Goal: Use online tool/utility: Utilize a website feature to perform a specific function

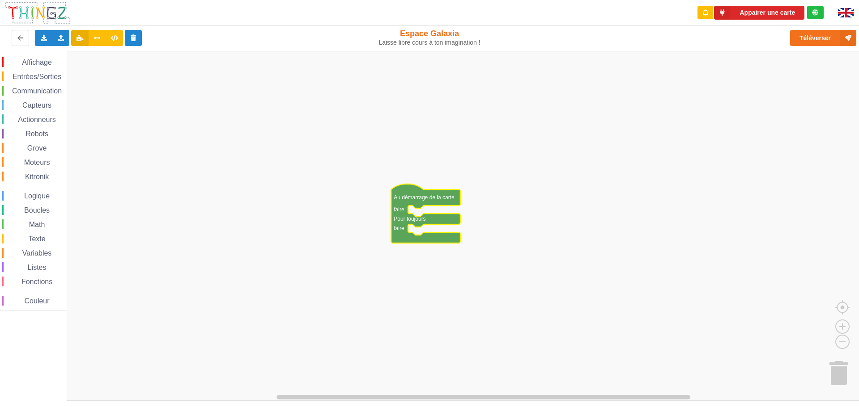
click at [415, 201] on text "Au démarrage de la carte" at bounding box center [424, 198] width 61 height 6
click at [421, 200] on text "Au démarrage de la carte" at bounding box center [424, 198] width 61 height 6
click at [402, 214] on icon "Espace de travail de Blocky" at bounding box center [425, 213] width 69 height 59
click at [419, 215] on rect "Espace de travail de Blocky" at bounding box center [432, 226] width 865 height 350
click at [427, 202] on icon "Espace de travail de Blocky" at bounding box center [425, 213] width 69 height 59
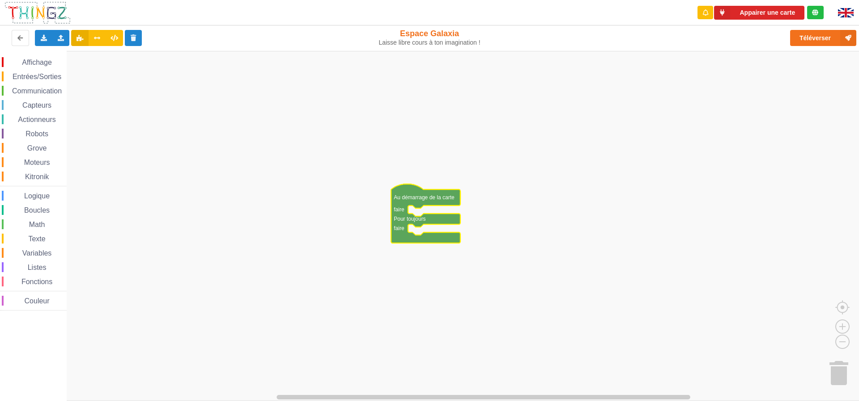
click at [42, 65] on span "Affichage" at bounding box center [37, 63] width 32 height 8
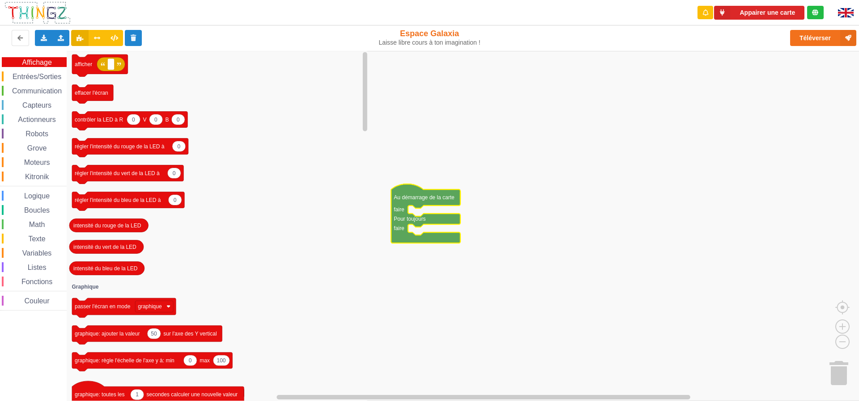
click at [39, 81] on div "Entrées/Sorties" at bounding box center [34, 77] width 65 height 10
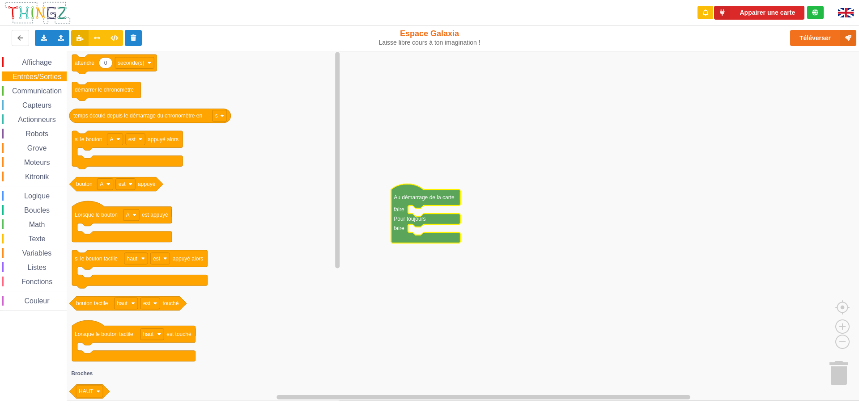
click at [47, 88] on span "Communication" at bounding box center [37, 91] width 52 height 8
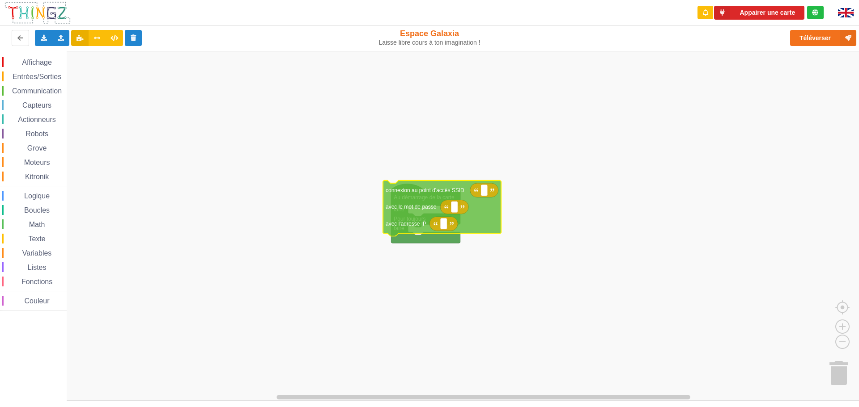
click at [432, 199] on div "Affichage Entrées/Sorties Communication Capteurs Actionneurs Robots Grove Moteu…" at bounding box center [432, 226] width 865 height 350
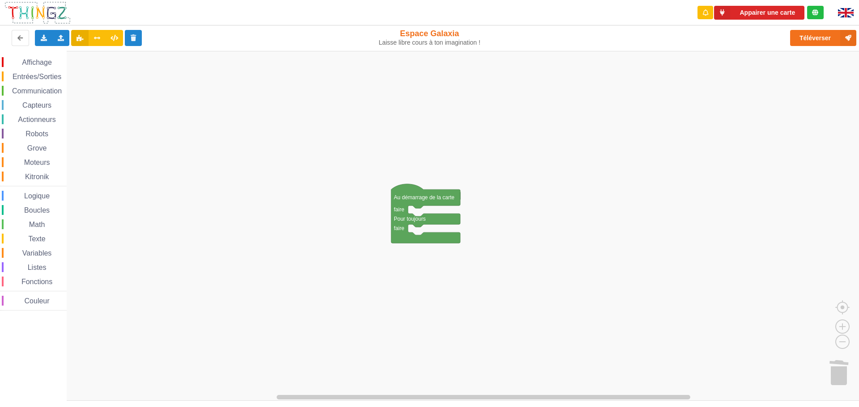
click at [45, 75] on span "Entrées/Sorties" at bounding box center [36, 77] width 51 height 8
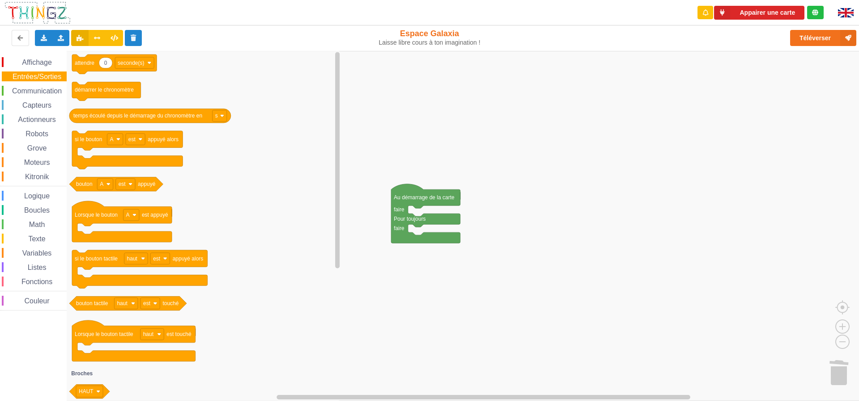
click at [54, 95] on div "Communication" at bounding box center [34, 91] width 65 height 10
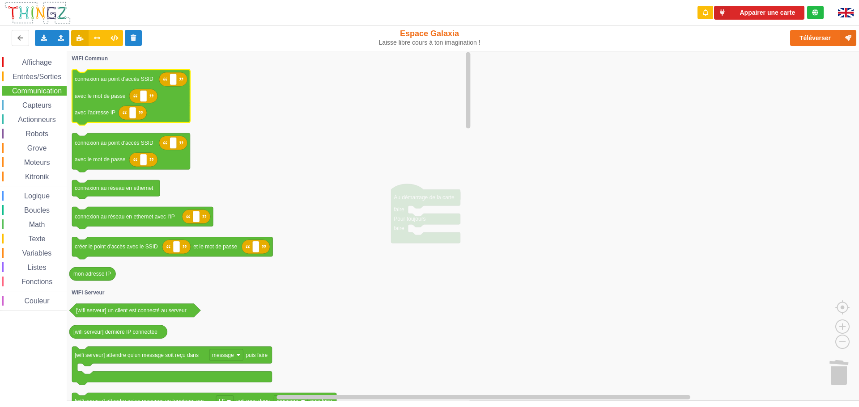
click at [93, 82] on text "connexion au point d'accès SSID" at bounding box center [114, 79] width 79 height 6
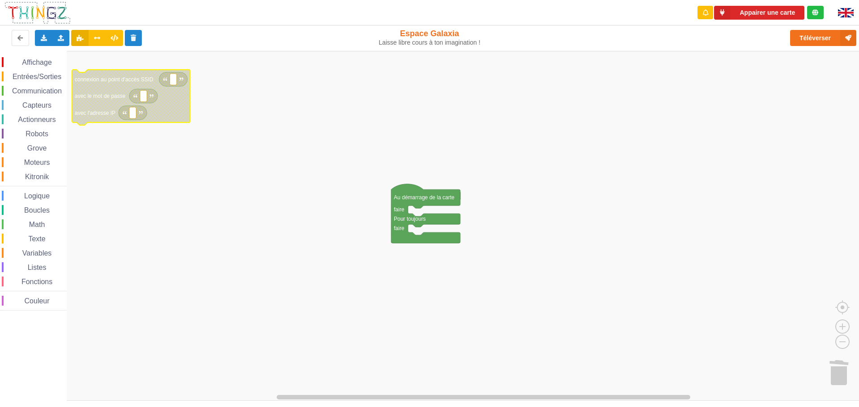
click at [93, 82] on text "connexion au point d'accès SSID" at bounding box center [114, 79] width 79 height 6
click at [175, 81] on rect "Espace de travail de Blocky" at bounding box center [173, 80] width 7 height 12
click at [175, 81] on input at bounding box center [173, 80] width 7 height 12
click at [174, 79] on input at bounding box center [173, 80] width 7 height 12
type input "1"
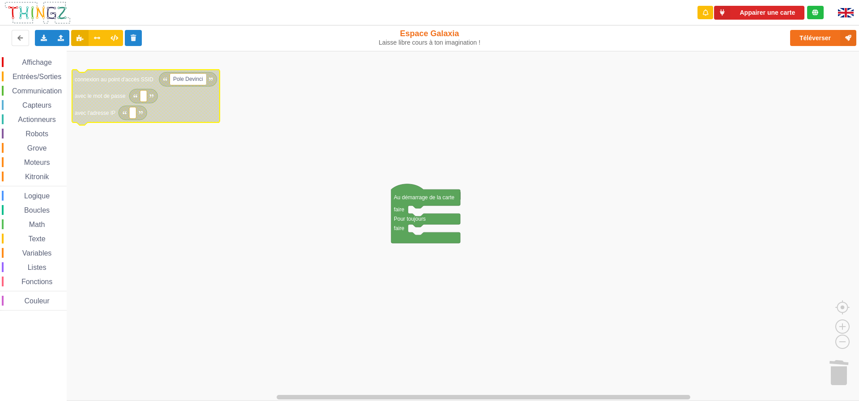
click at [188, 81] on input "Pole Devinci" at bounding box center [188, 80] width 36 height 12
click at [186, 81] on input "Pole Devinci" at bounding box center [188, 80] width 36 height 12
type input "PoleDevinci"
click at [247, 149] on rect "Espace de travail de Blocky" at bounding box center [432, 226] width 865 height 350
click at [140, 98] on rect "Espace de travail de Blocky" at bounding box center [143, 96] width 7 height 12
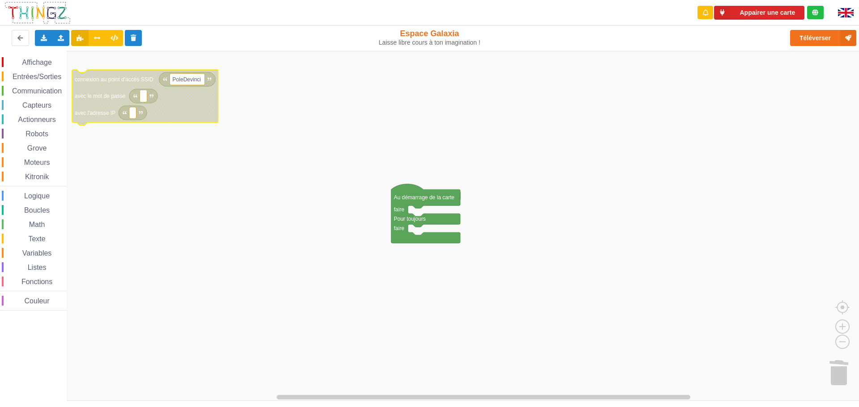
click at [140, 98] on input at bounding box center [143, 96] width 7 height 12
type input "[DEMOGRAPHIC_DATA]!"
click at [132, 113] on text "Espace de travail de Blocky" at bounding box center [132, 113] width 1 height 6
type input "[TECHNICAL_ID]"
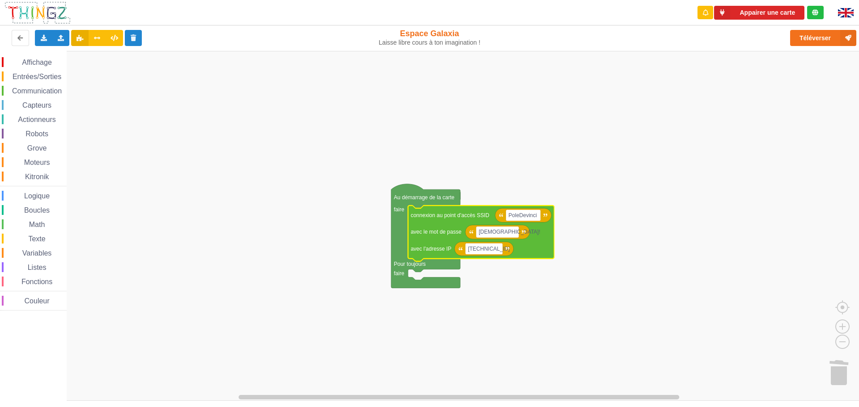
click at [50, 72] on div "Entrées/Sorties" at bounding box center [34, 77] width 65 height 10
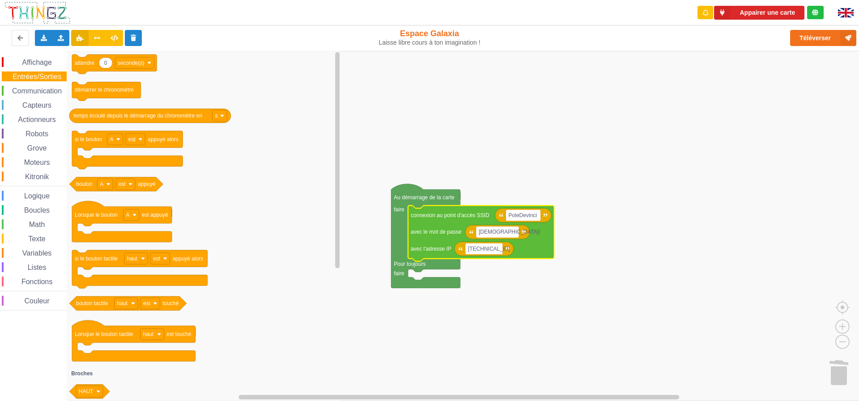
click at [47, 88] on span "Communication" at bounding box center [37, 91] width 52 height 8
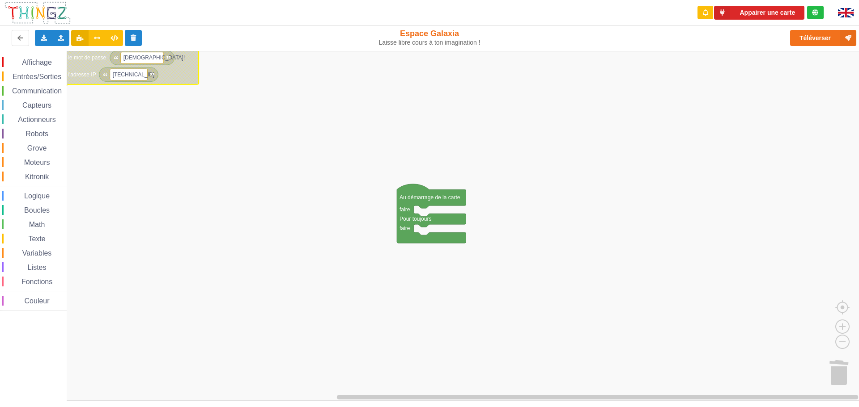
click at [44, 89] on span "Communication" at bounding box center [37, 91] width 52 height 8
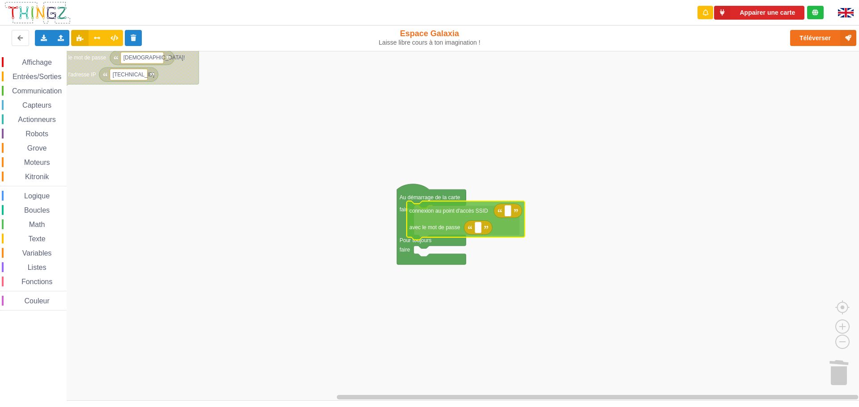
click at [462, 215] on div "Affichage Entrées/Sorties Communication Capteurs Actionneurs Robots Grove Moteu…" at bounding box center [432, 226] width 865 height 350
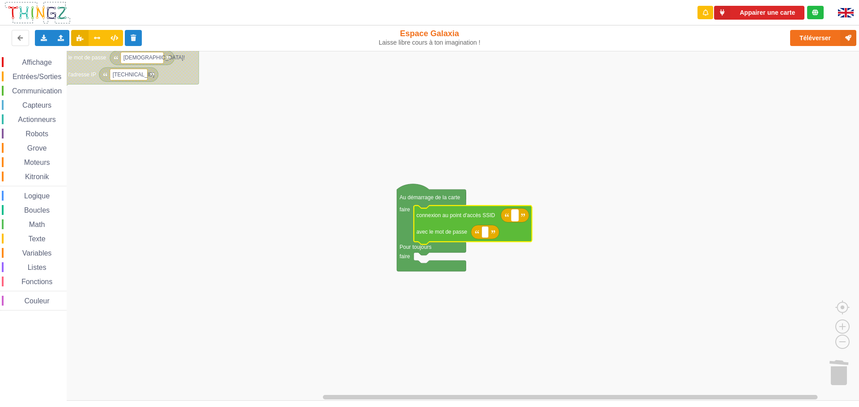
click at [517, 217] on rect "Espace de travail de Blocky" at bounding box center [514, 216] width 7 height 12
type input "PoleDevinci"
click at [482, 232] on rect "Espace de travail de Blocky" at bounding box center [485, 233] width 7 height 12
type input "[DEMOGRAPHIC_DATA]!"
click at [394, 288] on rect "Espace de travail de Blocky" at bounding box center [432, 226] width 865 height 350
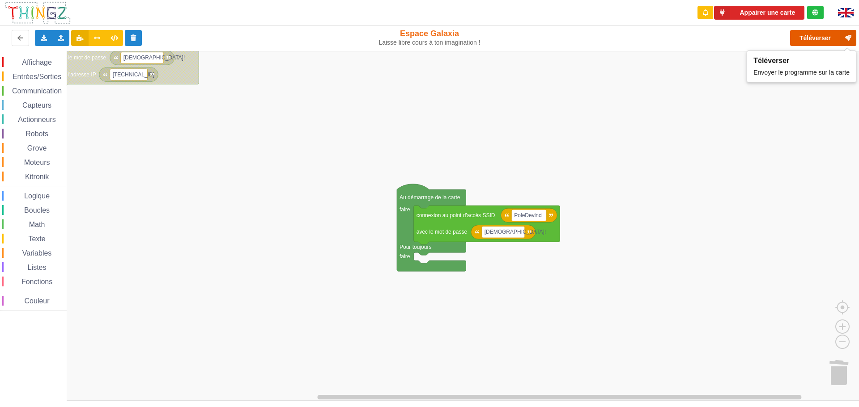
click at [821, 34] on button "Téléverser" at bounding box center [823, 38] width 66 height 16
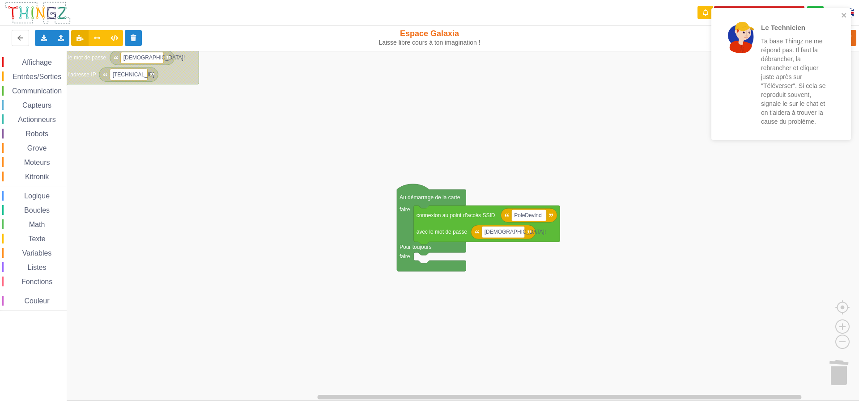
click at [670, 131] on rect "Espace de travail de Blocky" at bounding box center [432, 226] width 865 height 350
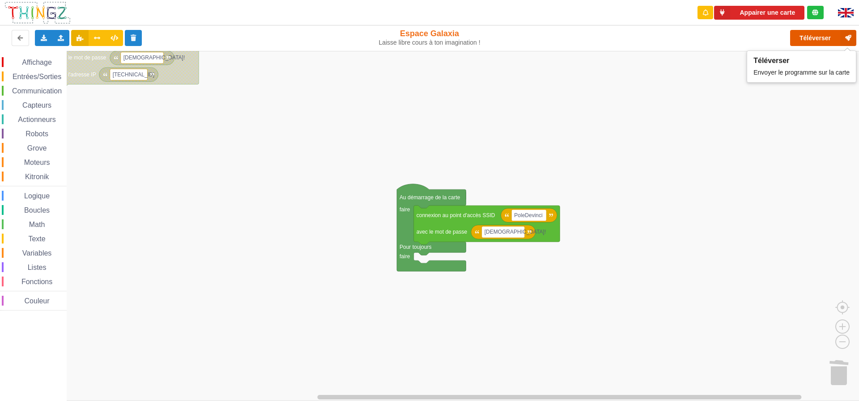
click at [823, 45] on button "Téléverser" at bounding box center [823, 38] width 66 height 16
click at [822, 13] on div at bounding box center [815, 12] width 17 height 13
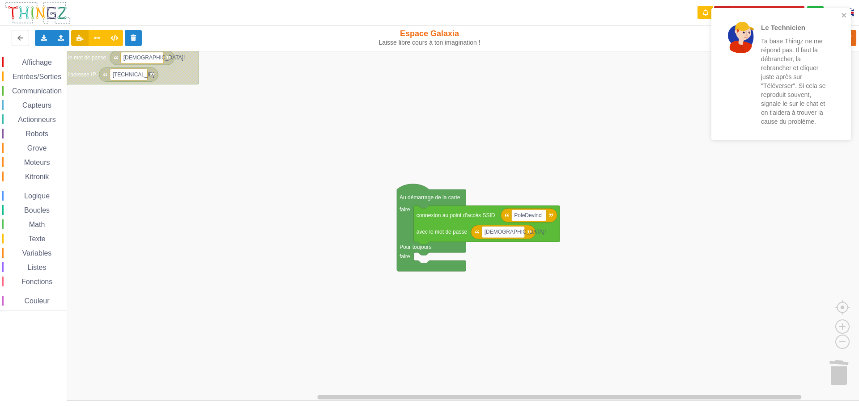
click at [649, 71] on rect "Espace de travail de Blocky" at bounding box center [432, 226] width 865 height 350
click at [640, 91] on rect "Espace de travail de Blocky" at bounding box center [432, 226] width 865 height 350
click at [688, 217] on rect "Espace de travail de Blocky" at bounding box center [432, 226] width 865 height 350
click at [161, 119] on rect "Espace de travail de Blocky" at bounding box center [432, 226] width 865 height 350
click at [158, 59] on text "[DEMOGRAPHIC_DATA]!" at bounding box center [154, 58] width 62 height 6
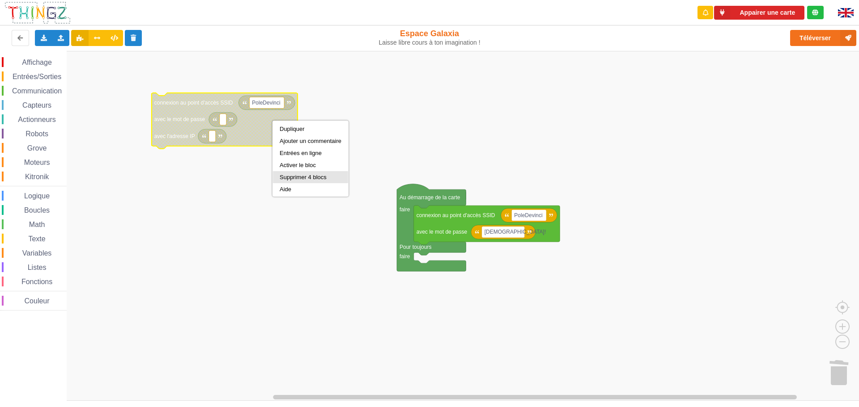
click at [293, 173] on div "Supprimer 4 blocs" at bounding box center [310, 177] width 75 height 12
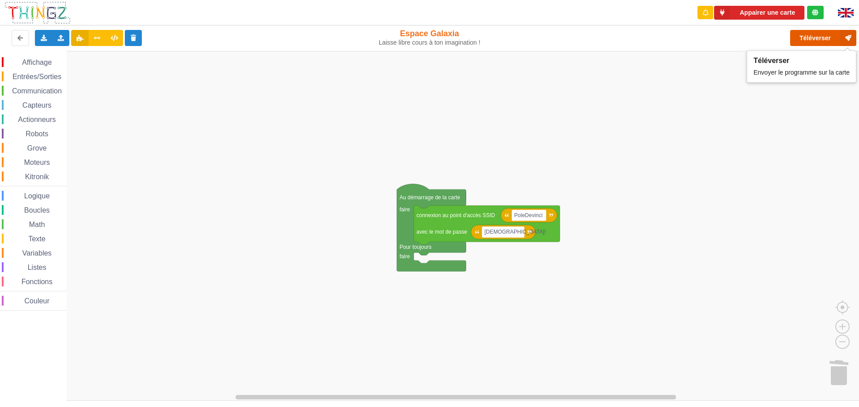
click at [808, 37] on button "Téléverser" at bounding box center [823, 38] width 66 height 16
click at [815, 11] on icon at bounding box center [815, 12] width 6 height 6
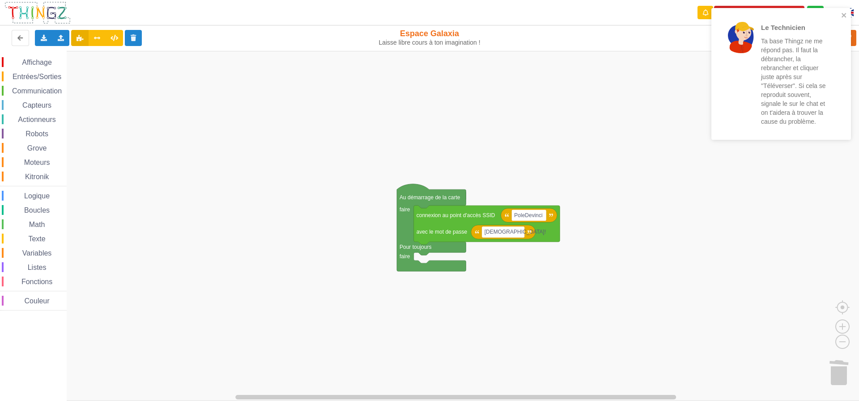
click at [639, 71] on rect "Espace de travail de Blocky" at bounding box center [432, 226] width 865 height 350
click at [667, 68] on rect "Espace de travail de Blocky" at bounding box center [432, 226] width 865 height 350
click at [686, 110] on rect "Espace de travail de Blocky" at bounding box center [432, 226] width 865 height 350
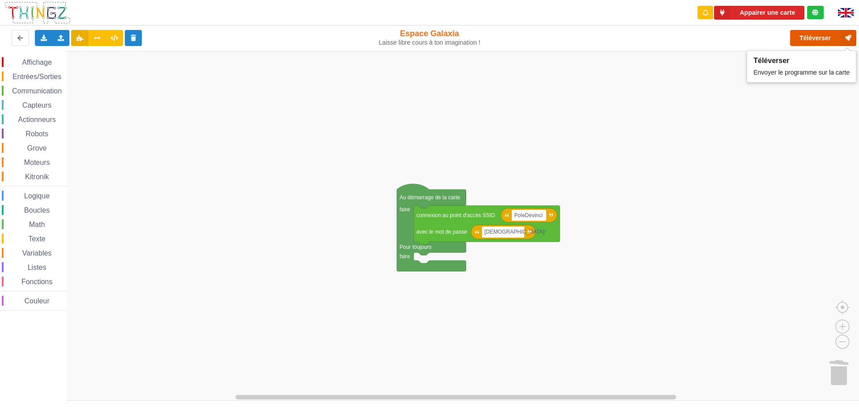
click at [818, 36] on button "Téléverser" at bounding box center [823, 38] width 66 height 16
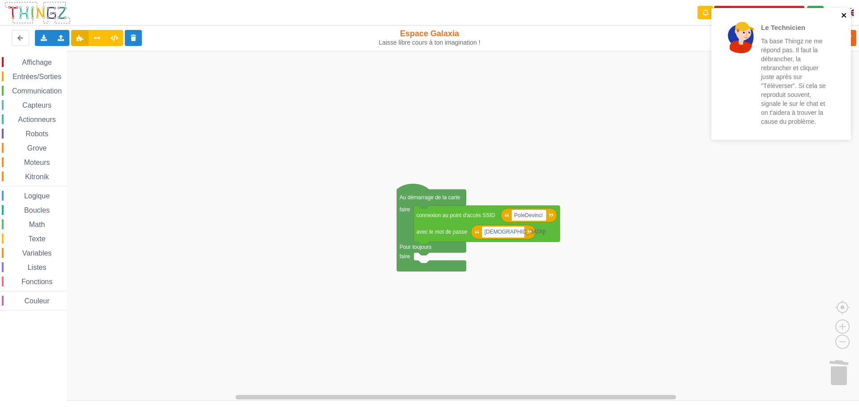
click at [844, 16] on icon "close" at bounding box center [844, 15] width 6 height 7
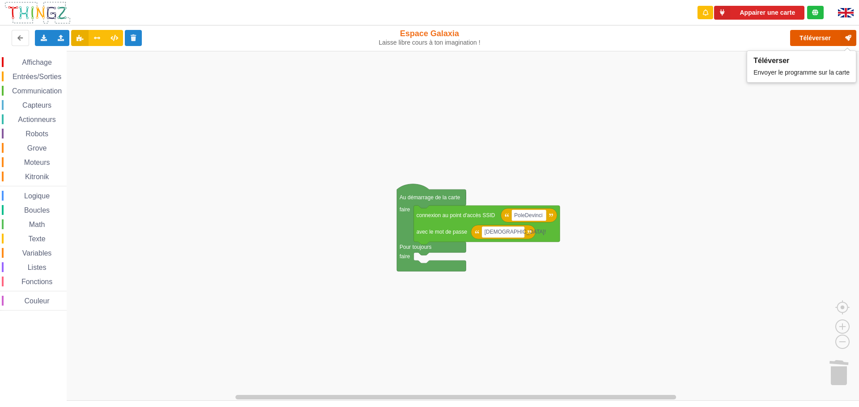
click at [842, 39] on icon at bounding box center [848, 38] width 16 height 16
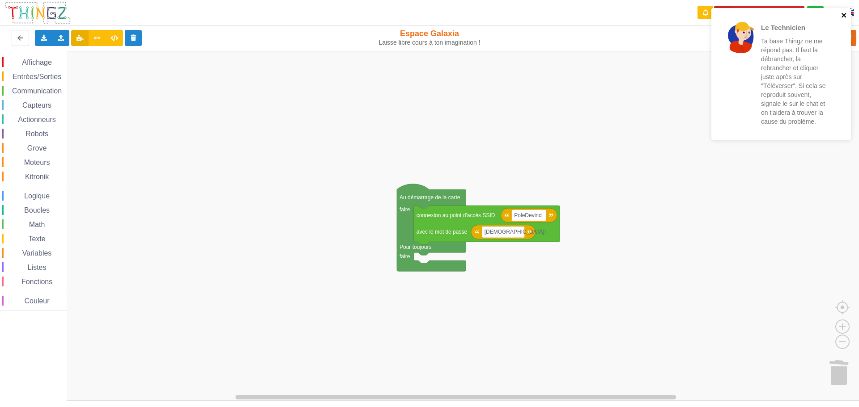
click at [845, 14] on icon "close" at bounding box center [844, 15] width 6 height 7
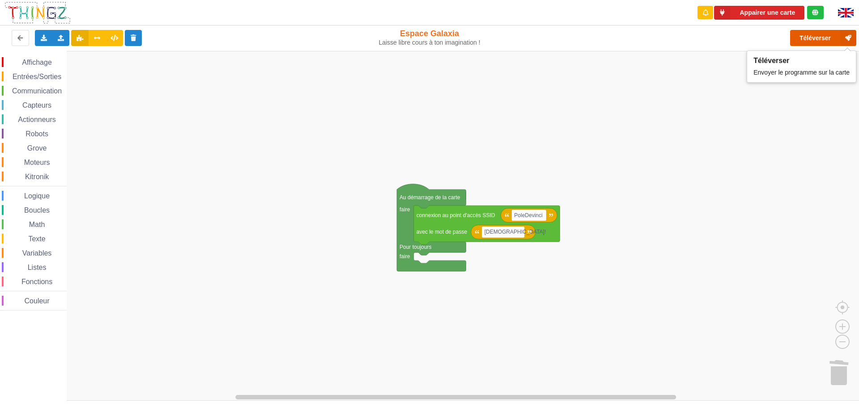
click at [828, 33] on button "Téléverser" at bounding box center [823, 38] width 66 height 16
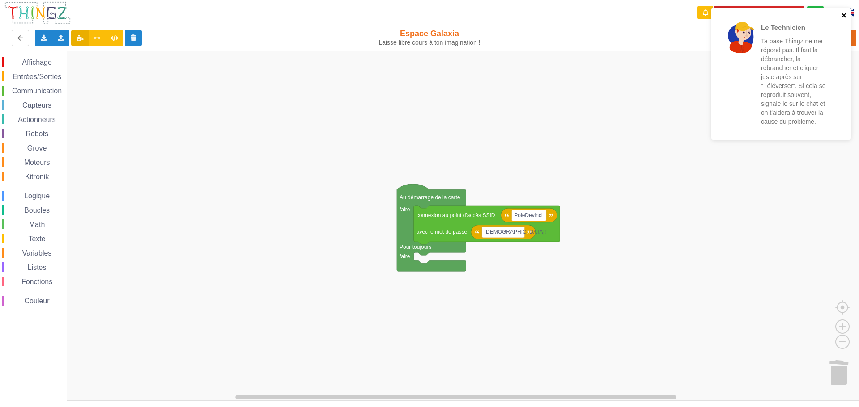
click at [841, 14] on icon "close" at bounding box center [844, 15] width 6 height 7
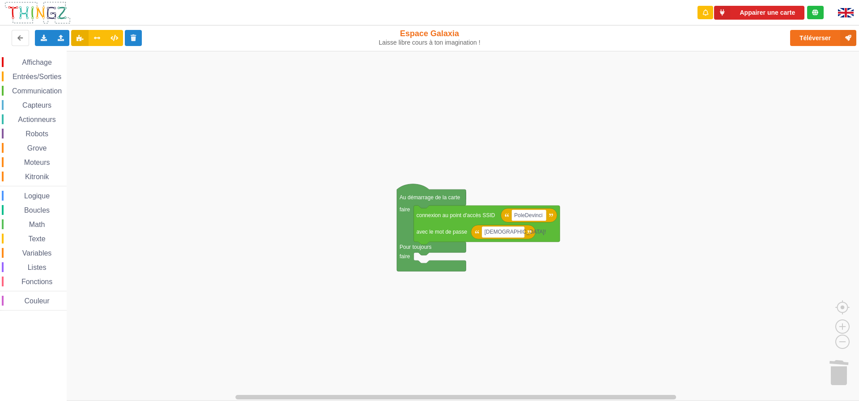
click at [49, 62] on span "Affichage" at bounding box center [37, 63] width 32 height 8
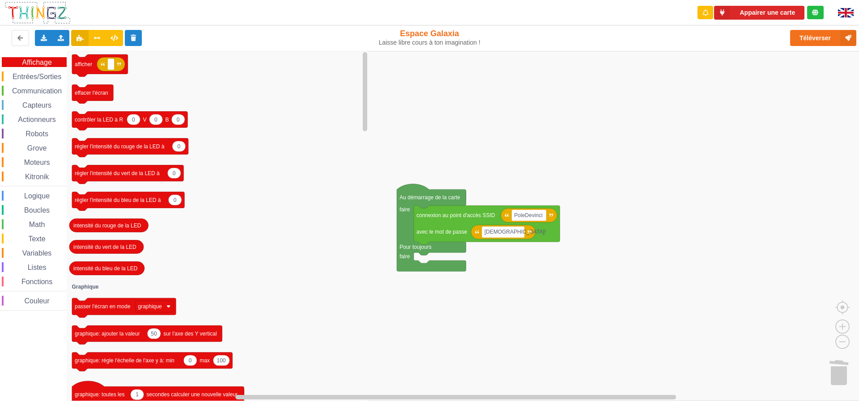
click at [47, 72] on div "Entrées/Sorties" at bounding box center [34, 77] width 65 height 10
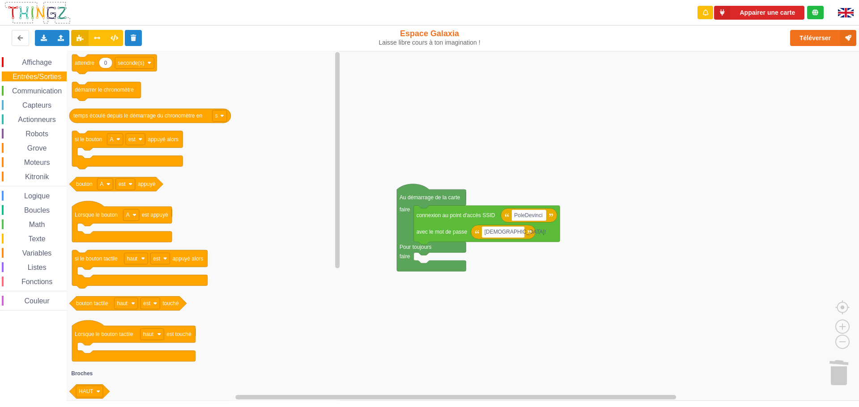
click at [45, 89] on span "Communication" at bounding box center [37, 91] width 52 height 8
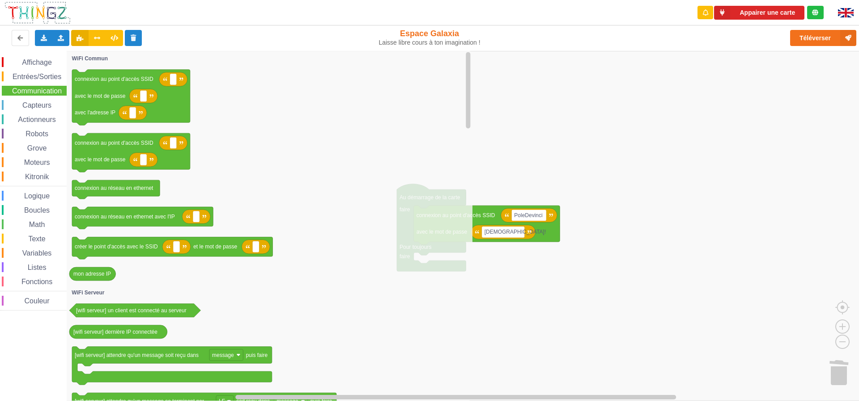
click at [41, 109] on div "Capteurs" at bounding box center [34, 105] width 65 height 10
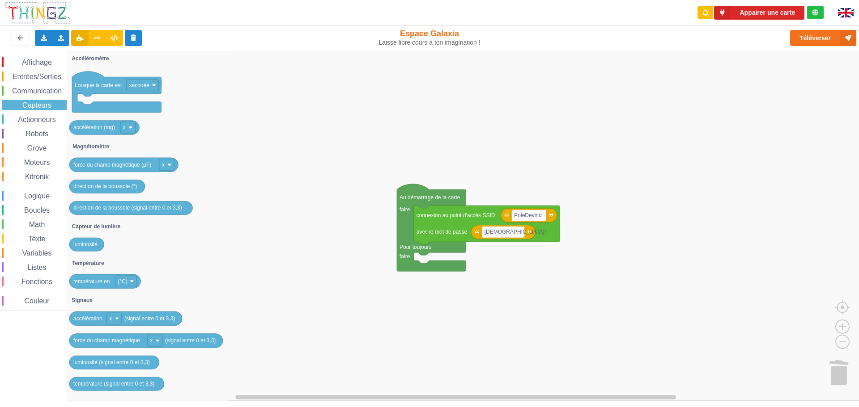
click at [40, 119] on span "Actionneurs" at bounding box center [37, 120] width 41 height 8
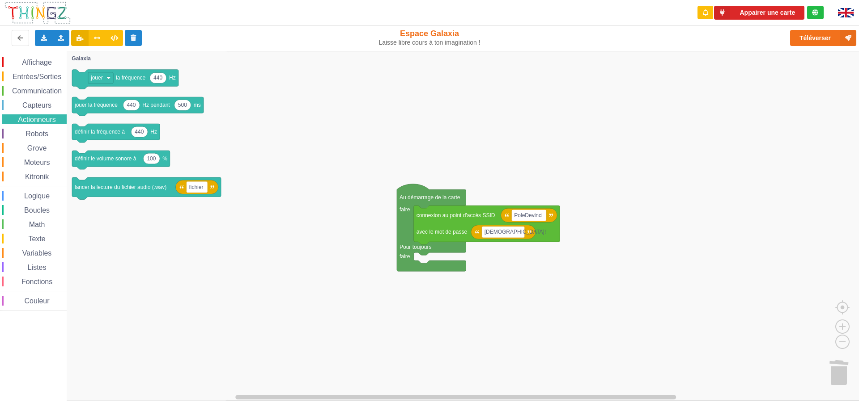
click at [42, 130] on div "Robots" at bounding box center [34, 134] width 65 height 10
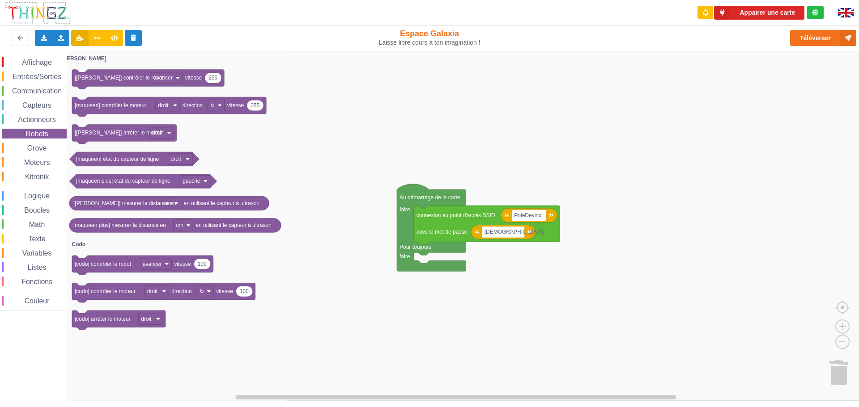
click at [39, 147] on span "Grove" at bounding box center [37, 148] width 22 height 8
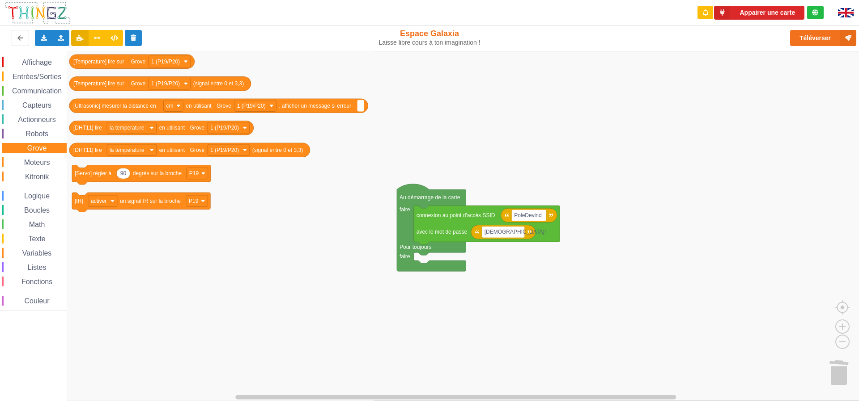
click at [38, 160] on span "Moteurs" at bounding box center [37, 163] width 29 height 8
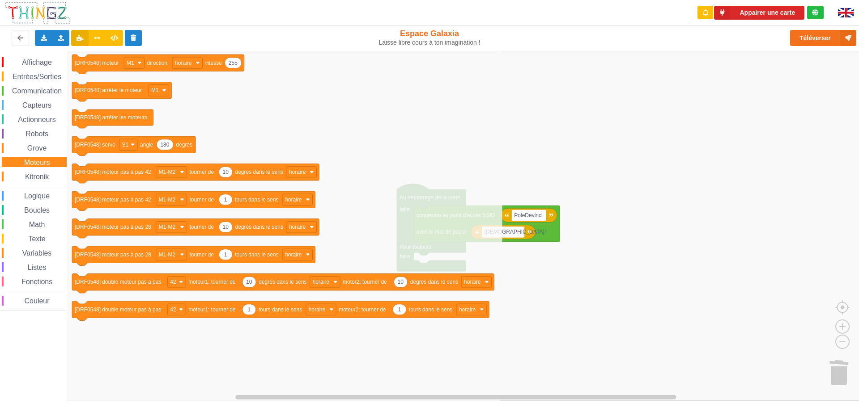
click at [38, 169] on div "Affichage Entrées/Sorties Communication Capteurs Actionneurs Robots Grove Moteu…" at bounding box center [33, 184] width 67 height 254
click at [38, 176] on span "Kitronik" at bounding box center [37, 177] width 26 height 8
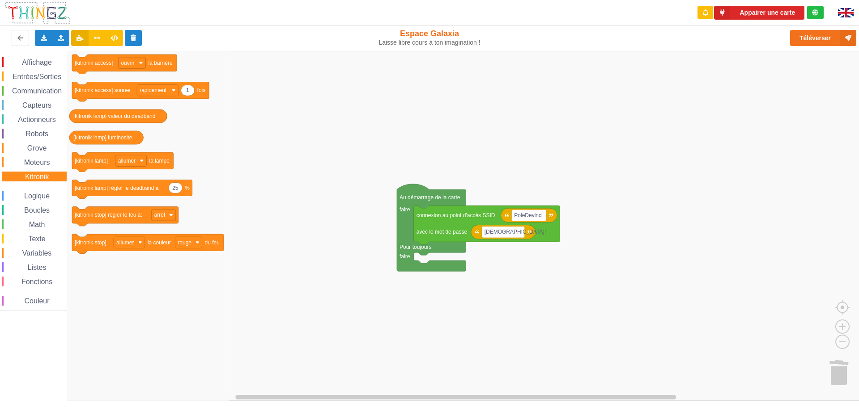
click at [36, 193] on span "Logique" at bounding box center [37, 196] width 28 height 8
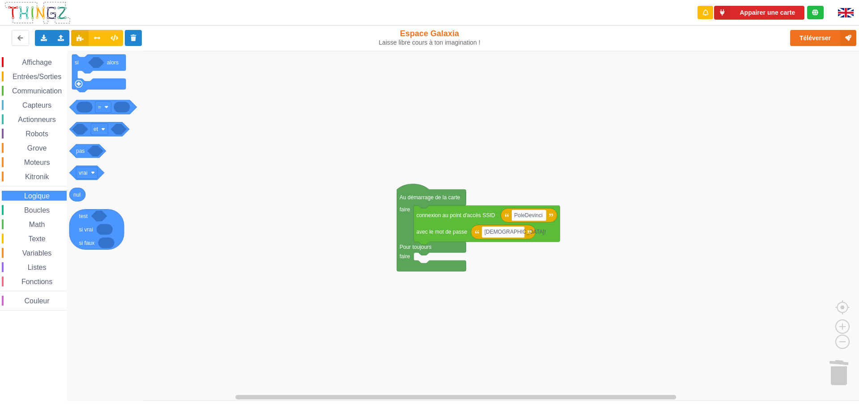
click at [36, 212] on span "Boucles" at bounding box center [37, 211] width 28 height 8
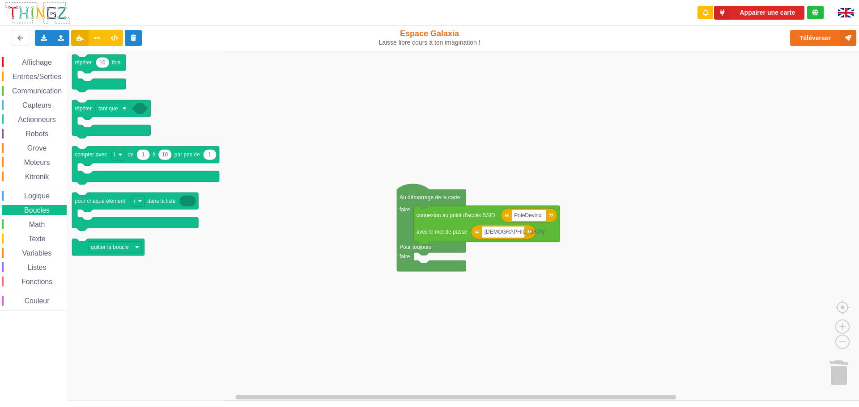
click at [38, 226] on span "Math" at bounding box center [37, 225] width 19 height 8
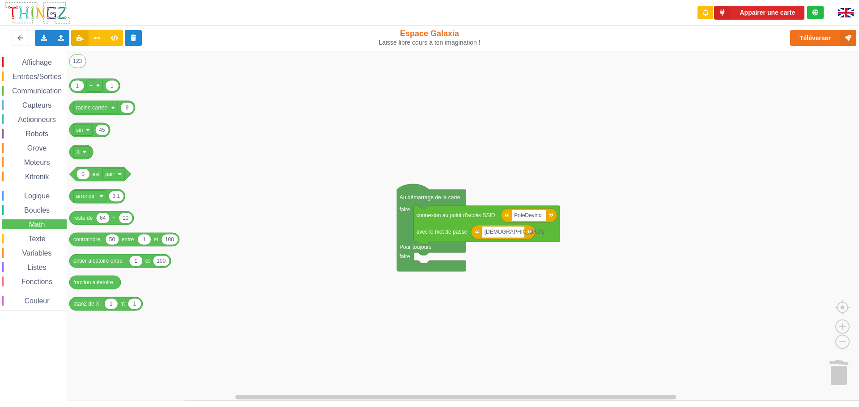
click at [39, 237] on span "Texte" at bounding box center [37, 239] width 20 height 8
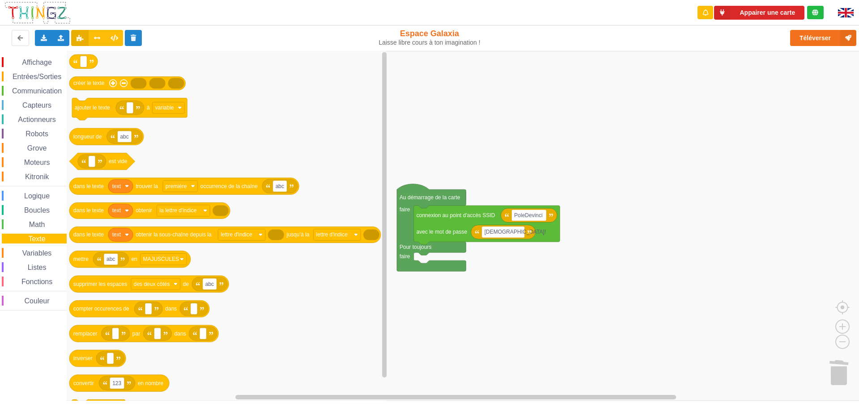
click at [38, 253] on span "Variables" at bounding box center [37, 254] width 32 height 8
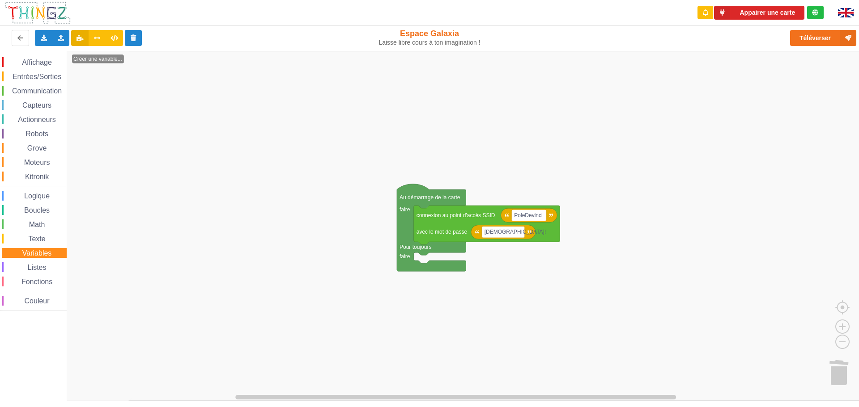
click at [37, 268] on span "Listes" at bounding box center [36, 268] width 21 height 8
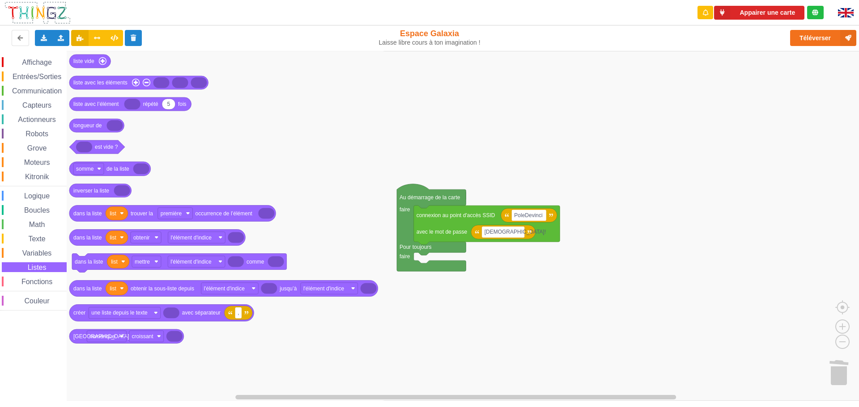
click at [34, 282] on span "Fonctions" at bounding box center [37, 282] width 34 height 8
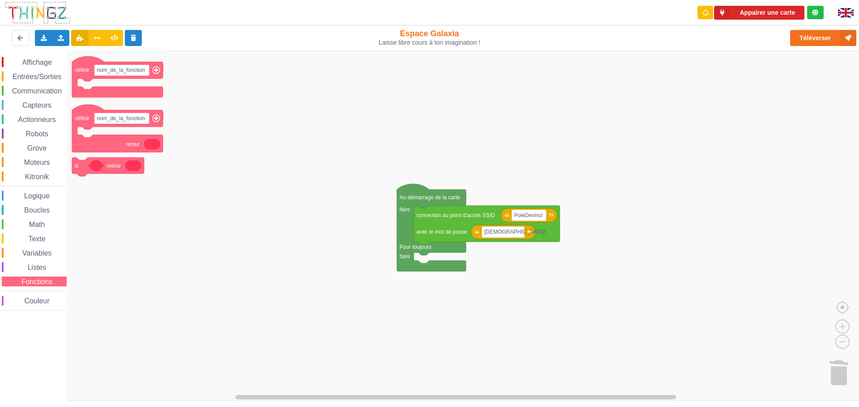
click at [34, 301] on span "Couleur" at bounding box center [37, 301] width 28 height 8
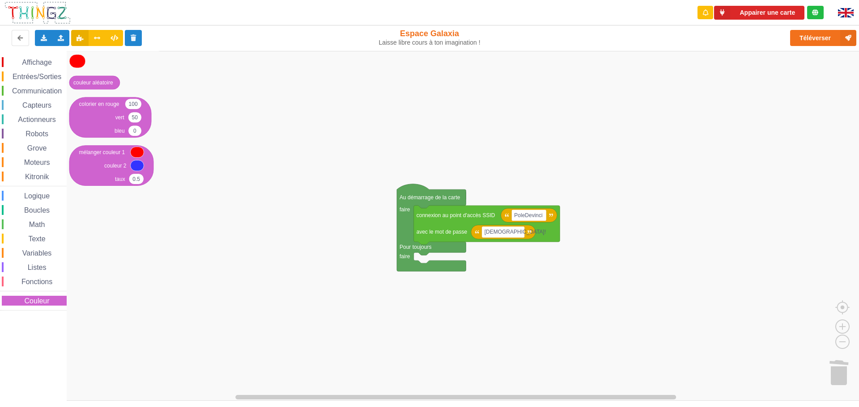
click at [35, 66] on span "Affichage" at bounding box center [37, 63] width 32 height 8
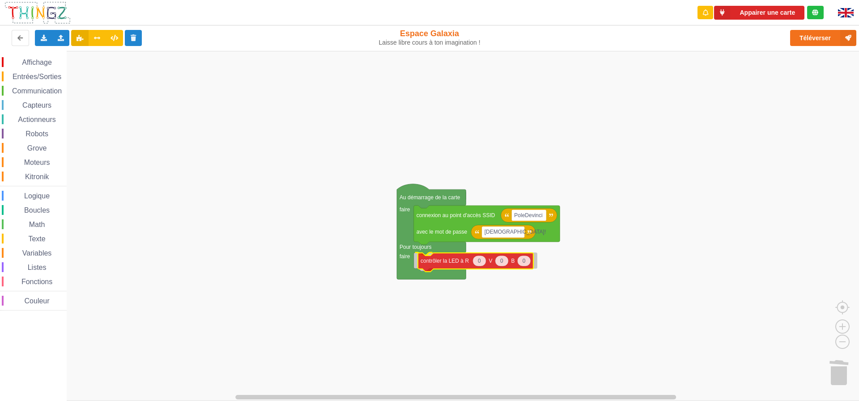
click at [435, 258] on div "Affichage Entrées/Sorties Communication Capteurs Actionneurs Robots Grove Moteu…" at bounding box center [432, 226] width 865 height 350
click at [35, 89] on span "Communication" at bounding box center [37, 91] width 52 height 8
click at [517, 262] on icon "Espace de travail de Blocky" at bounding box center [519, 260] width 13 height 11
click at [457, 266] on icon "Espace de travail de Blocky" at bounding box center [471, 262] width 115 height 19
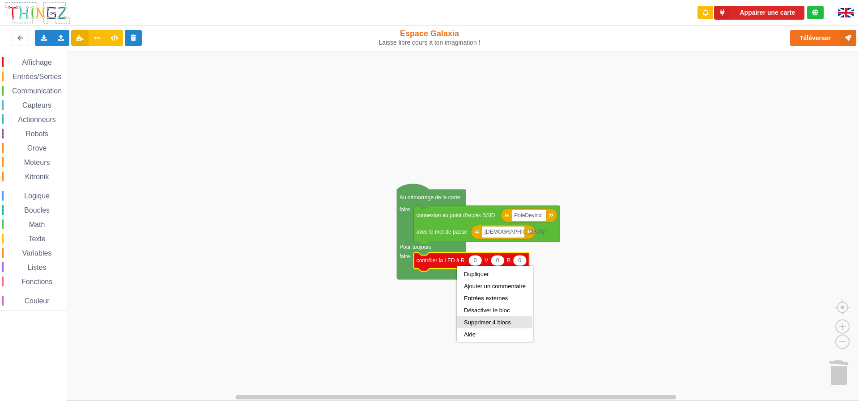
click at [480, 319] on div "Supprimer 4 blocs" at bounding box center [495, 322] width 62 height 7
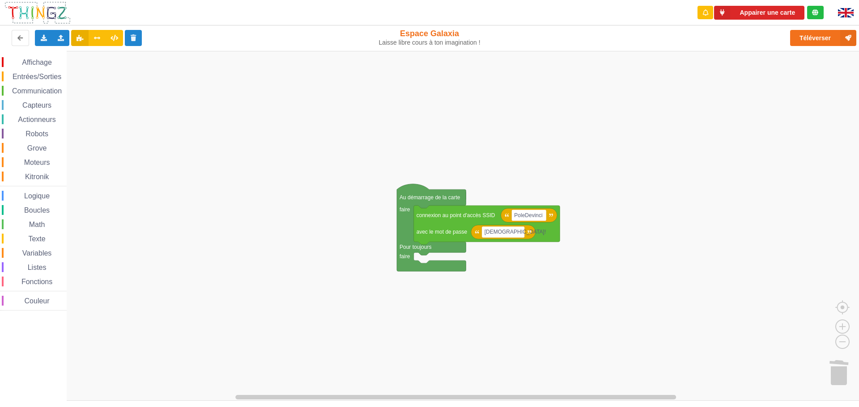
click at [34, 64] on span "Affichage" at bounding box center [37, 63] width 32 height 8
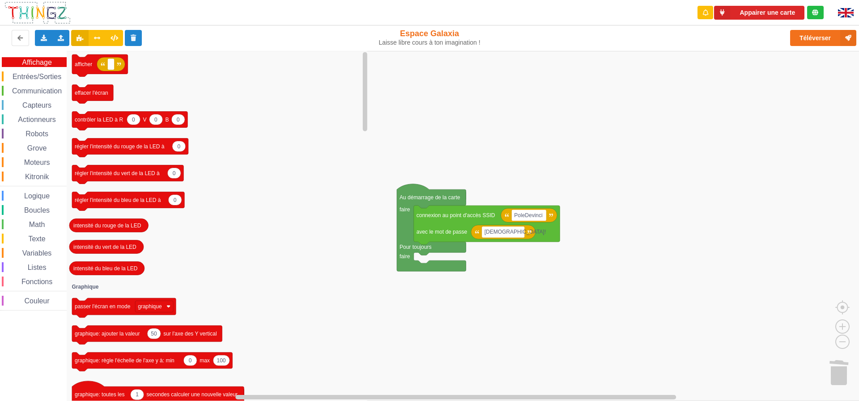
click at [50, 77] on span "Entrées/Sorties" at bounding box center [36, 77] width 51 height 8
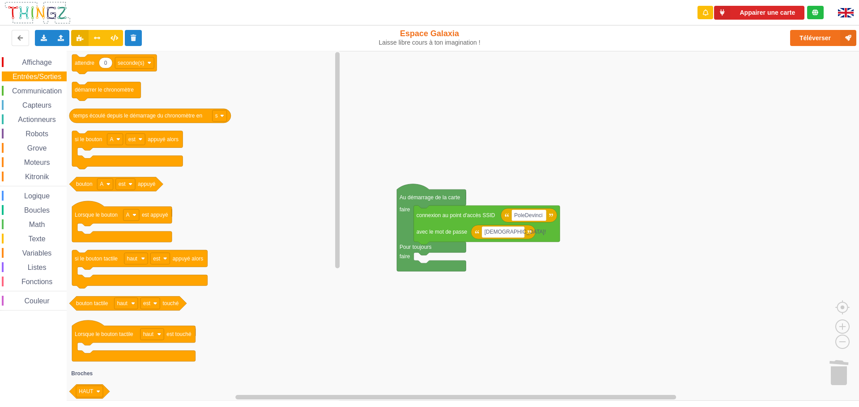
click at [47, 91] on span "Communication" at bounding box center [37, 91] width 52 height 8
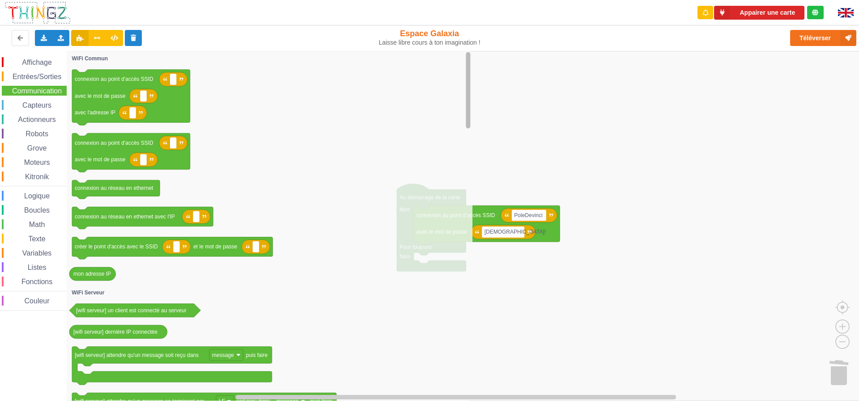
click at [466, 132] on rect "Espace de travail de Blocky" at bounding box center [468, 226] width 7 height 348
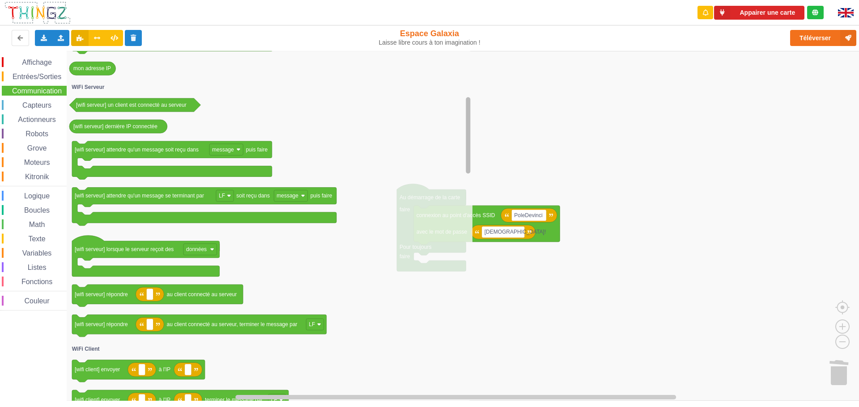
click at [474, 165] on div "Affichage Entrées/Sorties Communication Capteurs Actionneurs Robots Grove Moteu…" at bounding box center [432, 226] width 865 height 350
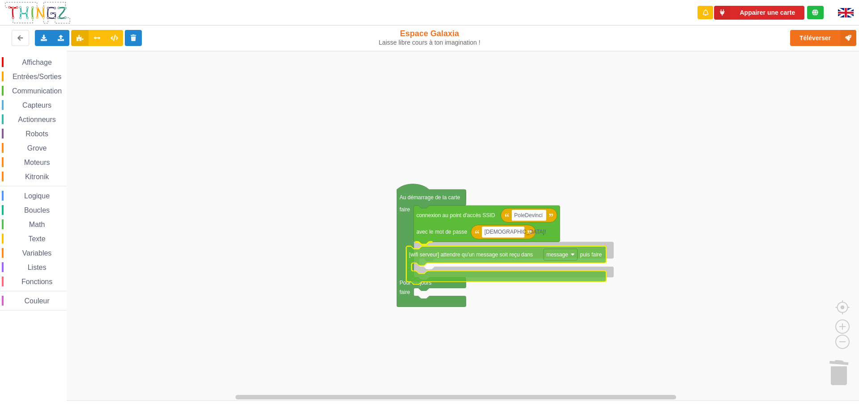
click at [502, 259] on div "Affichage Entrées/Sorties Communication Capteurs Actionneurs Robots Grove Moteu…" at bounding box center [432, 226] width 865 height 350
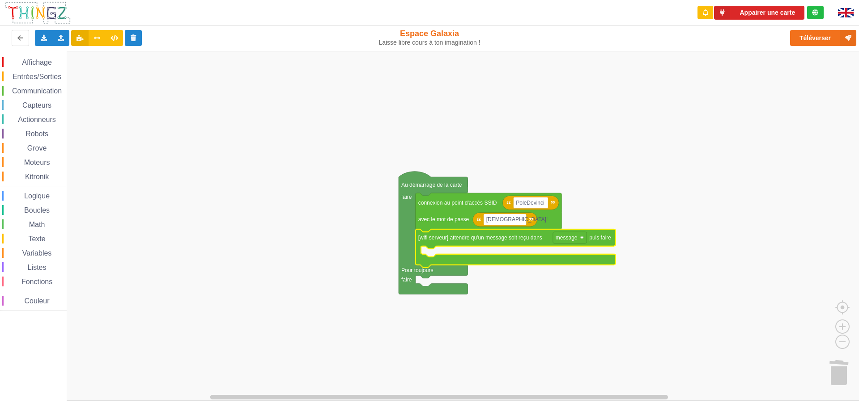
click at [28, 98] on div "Affichage Entrées/Sorties Communication Capteurs Actionneurs Robots Grove Moteu…" at bounding box center [33, 184] width 67 height 254
click at [28, 96] on div "Affichage Entrées/Sorties Communication Capteurs Actionneurs Robots Grove Moteu…" at bounding box center [33, 184] width 67 height 254
click at [28, 93] on span "Communication" at bounding box center [37, 91] width 52 height 8
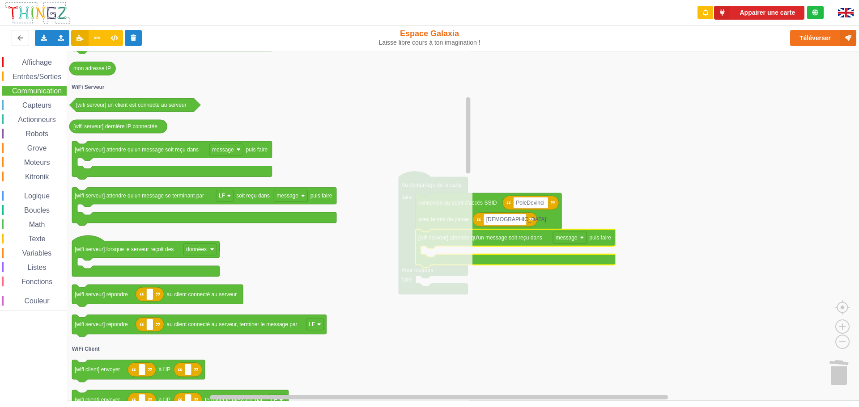
click at [30, 106] on span "Capteurs" at bounding box center [37, 106] width 32 height 8
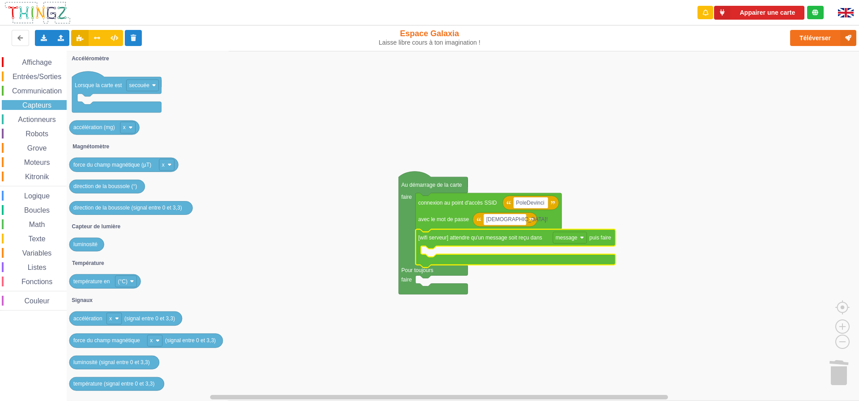
click at [40, 120] on span "Actionneurs" at bounding box center [37, 120] width 41 height 8
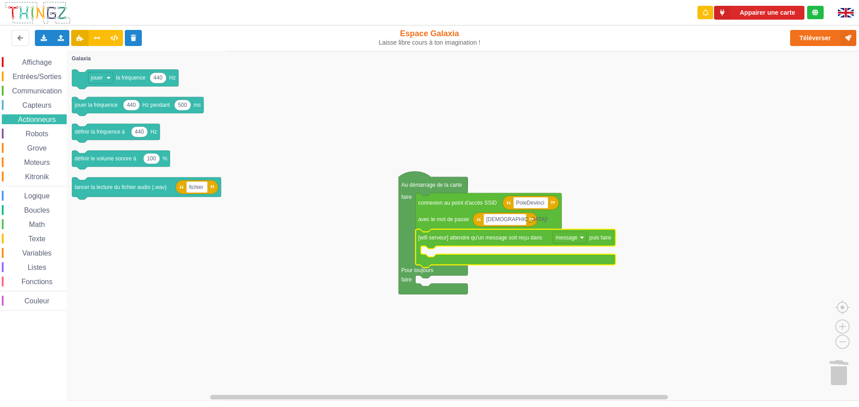
click at [40, 130] on div "Robots" at bounding box center [34, 134] width 65 height 10
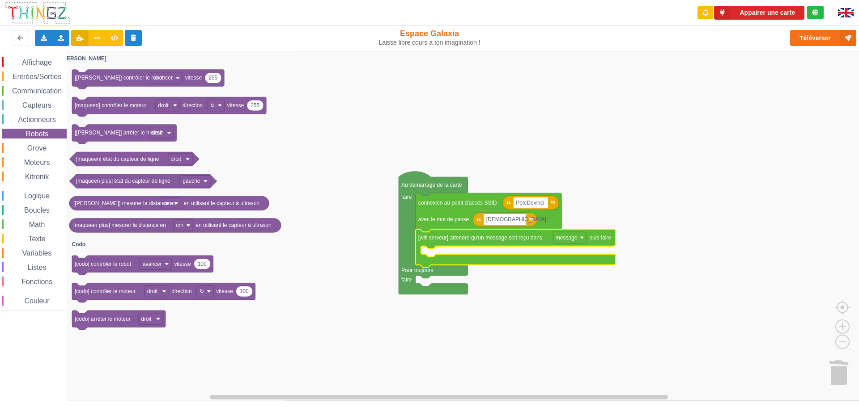
click at [39, 143] on div "Grove" at bounding box center [34, 148] width 65 height 10
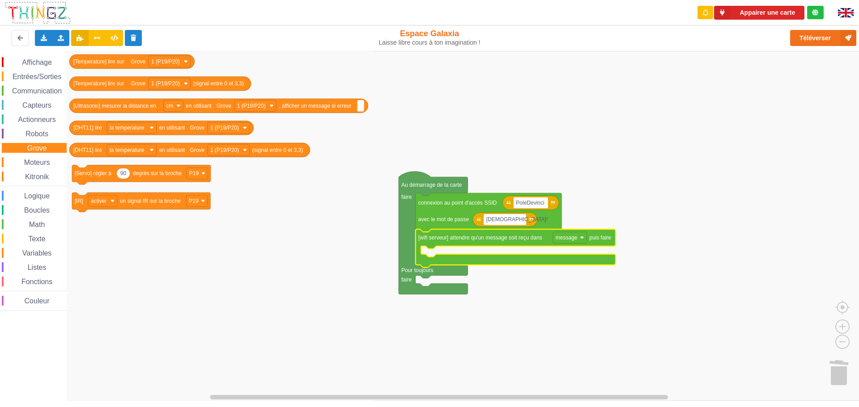
click at [39, 157] on div "Affichage Entrées/Sorties Communication Capteurs Actionneurs Robots Grove Moteu…" at bounding box center [33, 184] width 67 height 254
click at [39, 160] on span "Moteurs" at bounding box center [37, 163] width 29 height 8
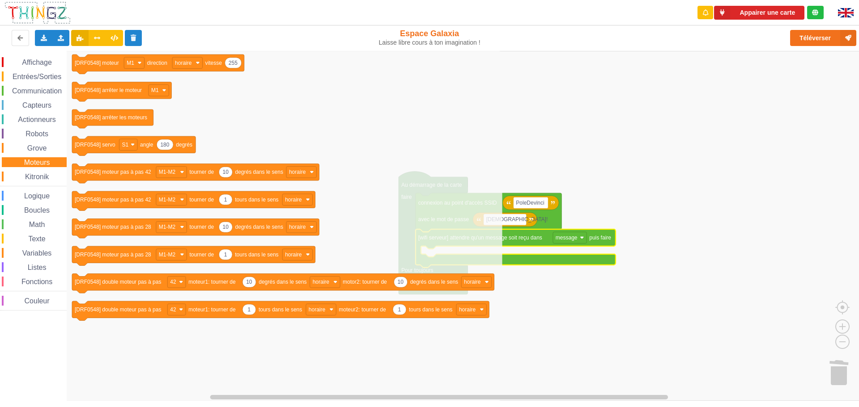
click at [38, 172] on div "Kitronik" at bounding box center [34, 177] width 65 height 10
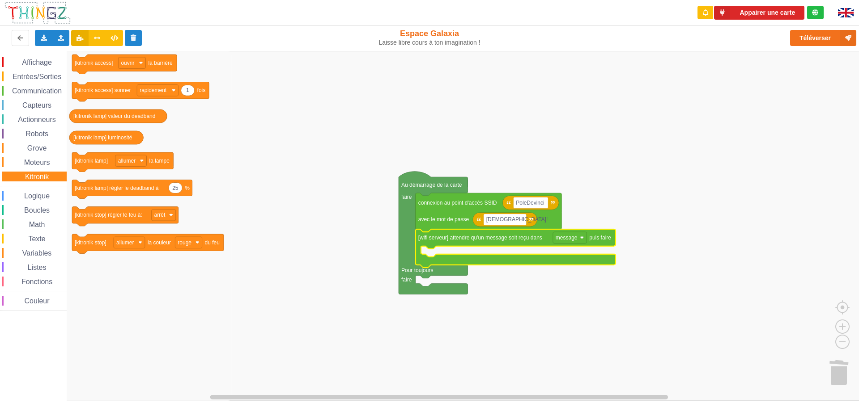
click at [40, 193] on span "Logique" at bounding box center [37, 196] width 28 height 8
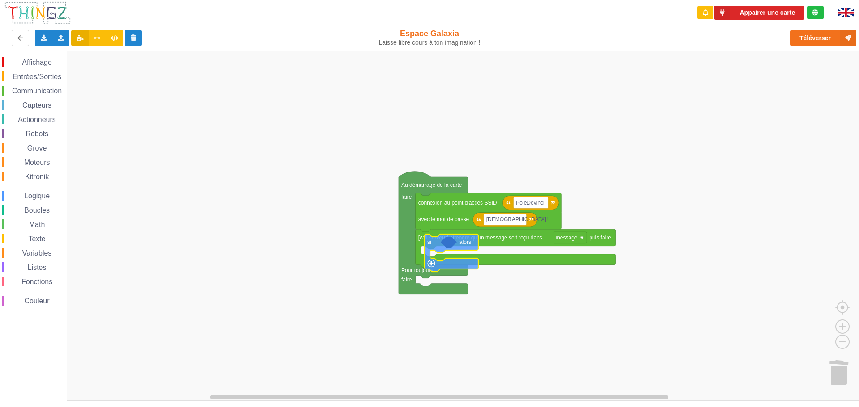
click at [455, 258] on div "Affichage Entrées/Sorties Communication Capteurs Actionneurs Robots Grove Moteu…" at bounding box center [432, 226] width 865 height 350
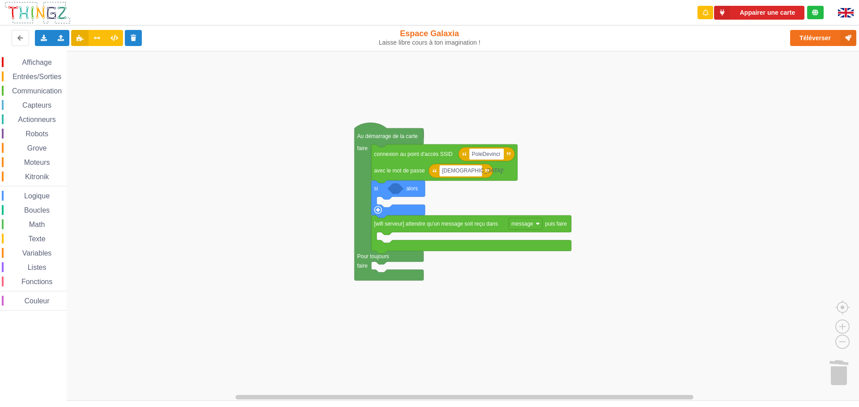
click at [390, 200] on div "Affichage Entrées/Sorties Communication Capteurs Actionneurs Robots Grove Moteu…" at bounding box center [432, 226] width 865 height 350
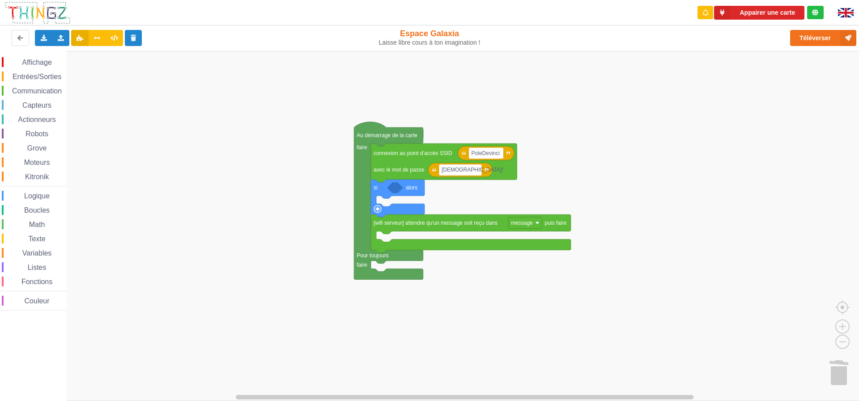
click at [390, 200] on rect "Espace de travail de Blocky" at bounding box center [432, 226] width 865 height 350
click at [398, 190] on icon "Espace de travail de Blocky" at bounding box center [395, 187] width 16 height 11
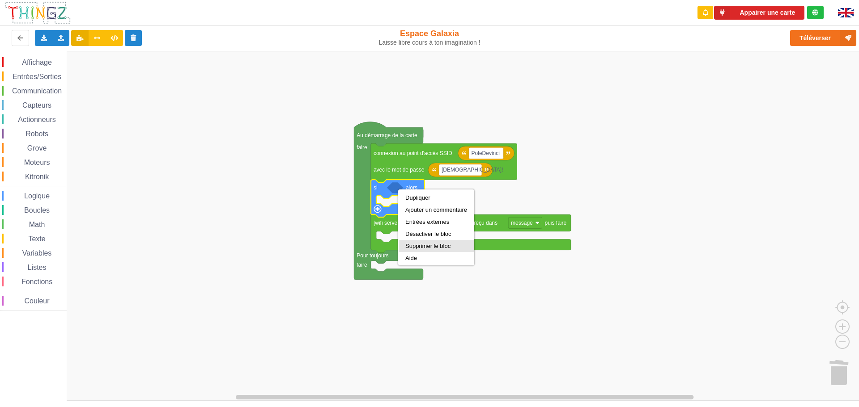
click at [422, 248] on div "Supprimer le bloc" at bounding box center [436, 246] width 62 height 7
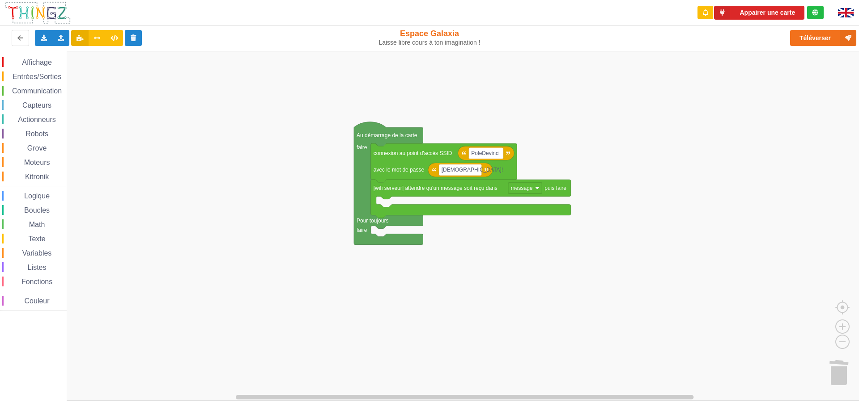
click at [27, 106] on span "Capteurs" at bounding box center [37, 106] width 32 height 8
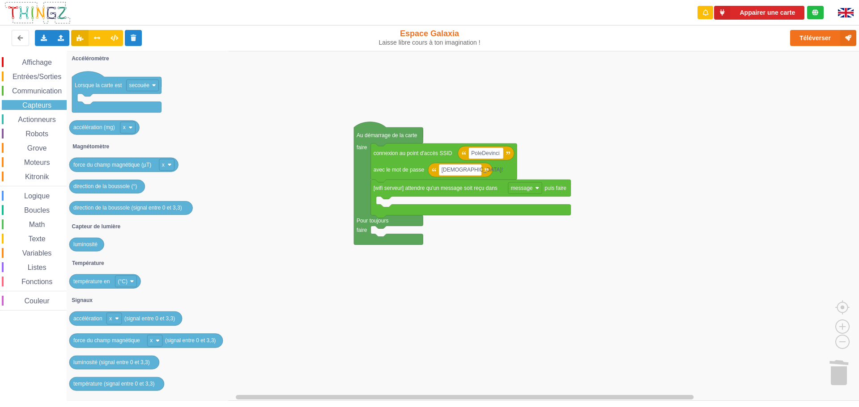
click at [32, 120] on span "Actionneurs" at bounding box center [37, 120] width 41 height 8
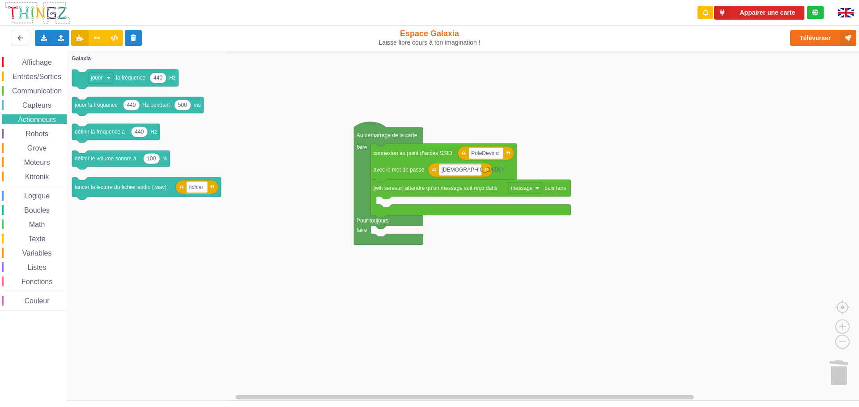
click at [37, 159] on span "Moteurs" at bounding box center [37, 163] width 29 height 8
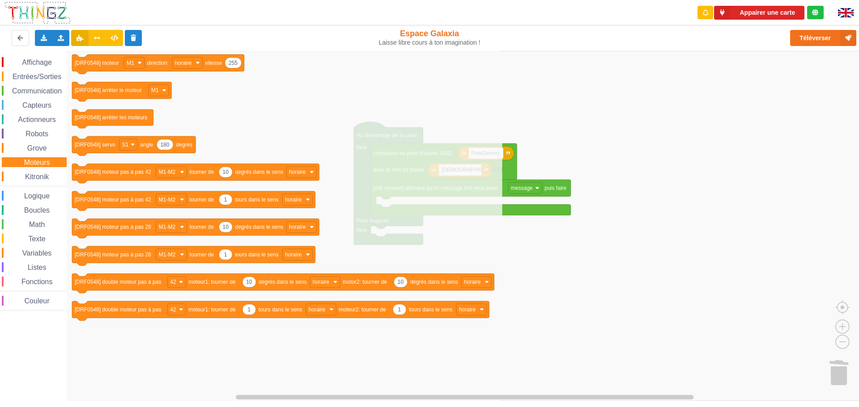
click at [38, 174] on span "Kitronik" at bounding box center [37, 177] width 26 height 8
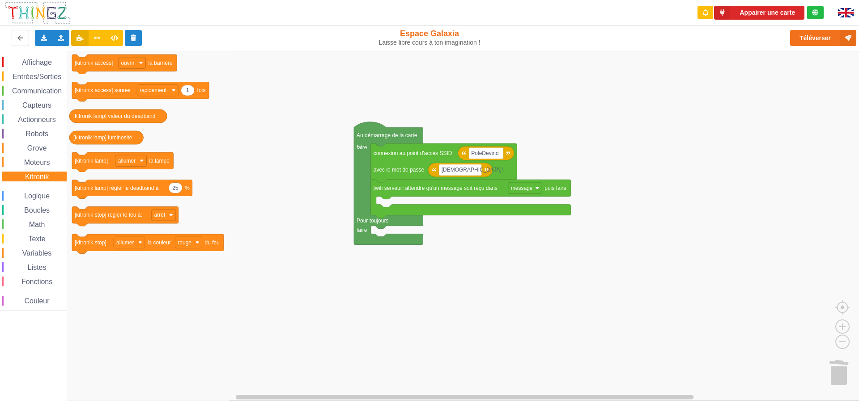
click at [38, 194] on span "Logique" at bounding box center [37, 196] width 28 height 8
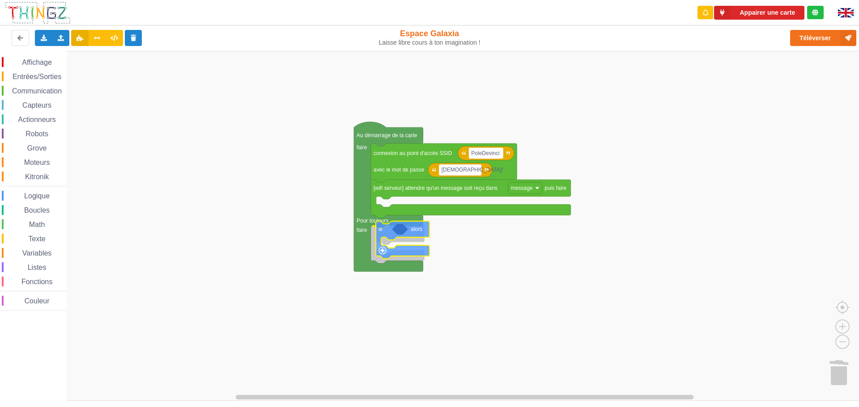
click at [389, 238] on div "Affichage Entrées/Sorties Communication Capteurs Actionneurs Robots Grove Moteu…" at bounding box center [432, 226] width 865 height 350
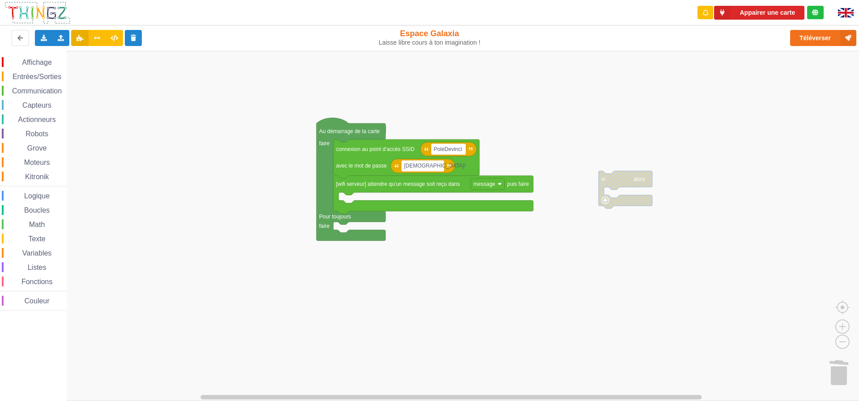
click at [370, 191] on div "Affichage Entrées/Sorties Communication Capteurs Actionneurs Robots Grove Moteu…" at bounding box center [432, 226] width 865 height 350
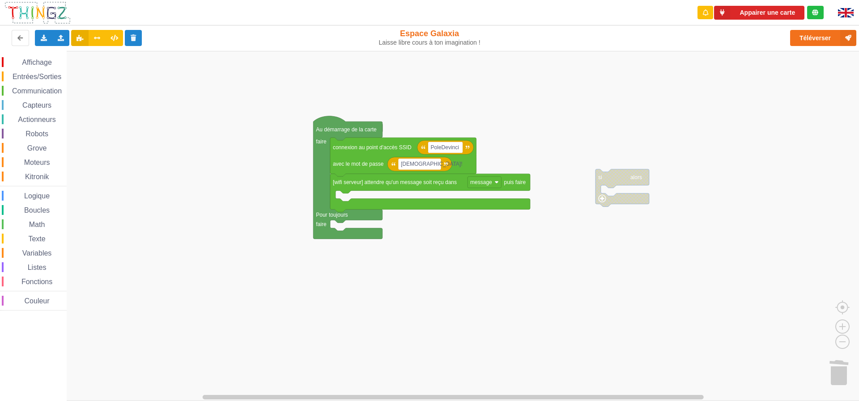
click at [370, 191] on rect "Espace de travail de Blocky" at bounding box center [432, 226] width 865 height 350
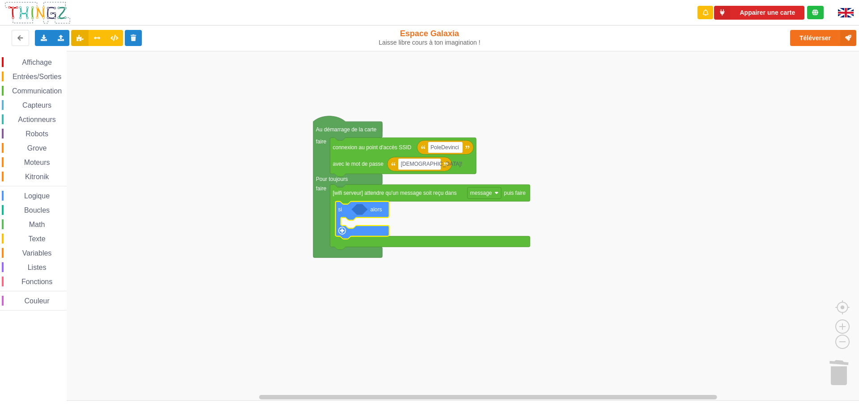
click at [360, 211] on icon "Espace de travail de Blocky" at bounding box center [360, 209] width 16 height 11
click at [381, 210] on text "alors" at bounding box center [376, 210] width 12 height 6
click at [41, 91] on span "Communication" at bounding box center [37, 91] width 52 height 8
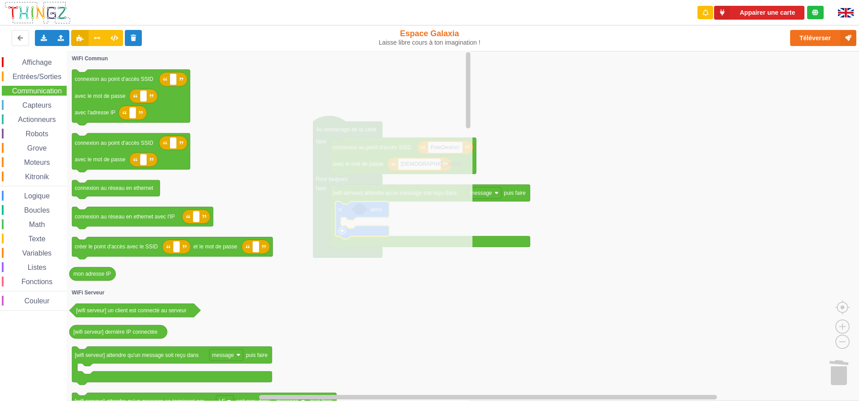
click at [42, 77] on span "Entrées/Sorties" at bounding box center [36, 77] width 51 height 8
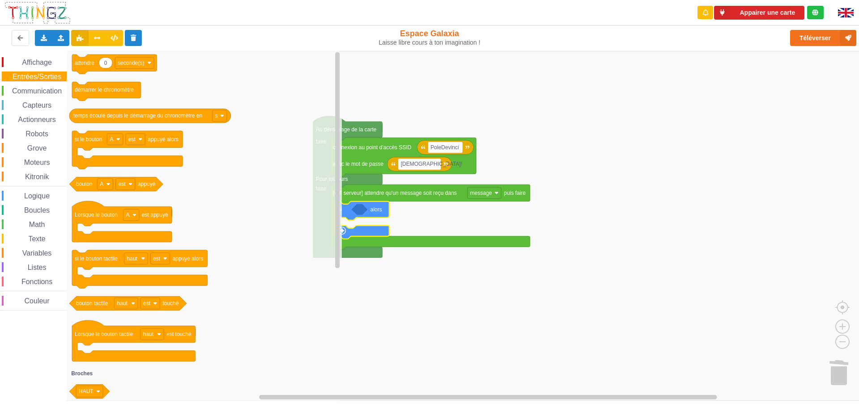
click at [44, 106] on span "Capteurs" at bounding box center [37, 106] width 32 height 8
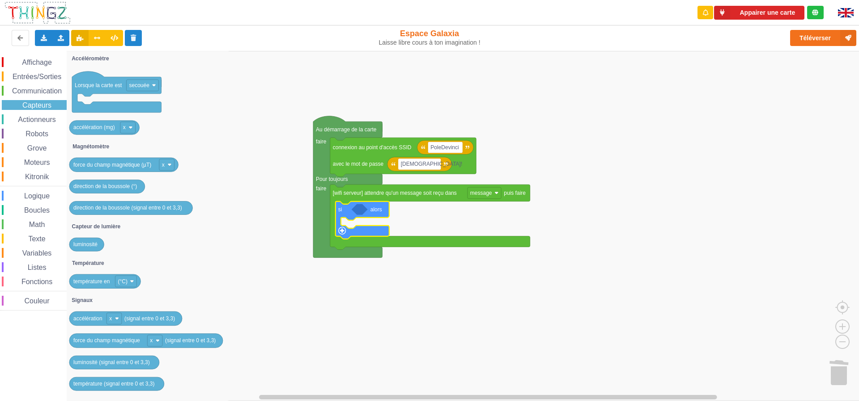
click at [44, 119] on span "Actionneurs" at bounding box center [37, 120] width 41 height 8
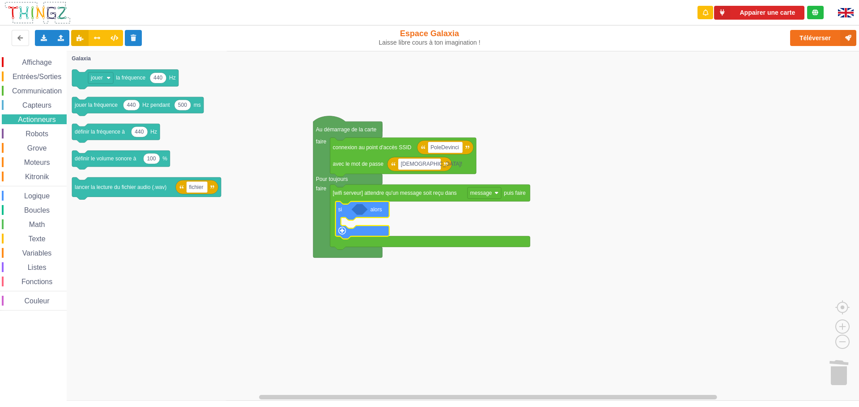
click at [43, 132] on span "Robots" at bounding box center [36, 134] width 25 height 8
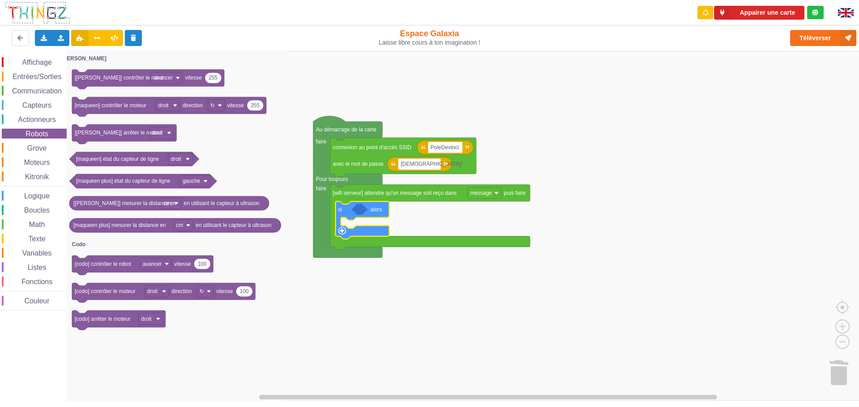
click at [39, 144] on span "Grove" at bounding box center [37, 148] width 22 height 8
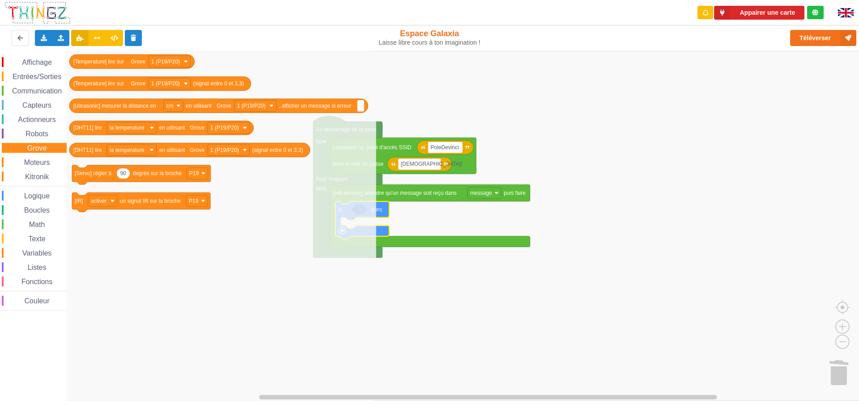
click at [37, 158] on div "Moteurs" at bounding box center [34, 162] width 65 height 10
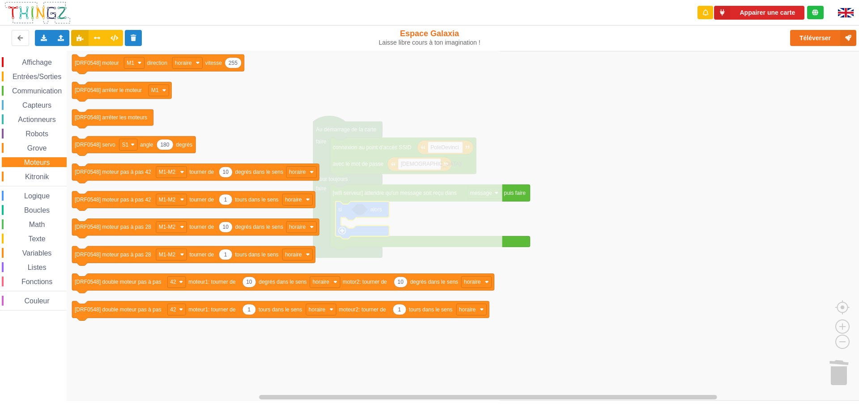
click at [36, 174] on span "Kitronik" at bounding box center [37, 177] width 26 height 8
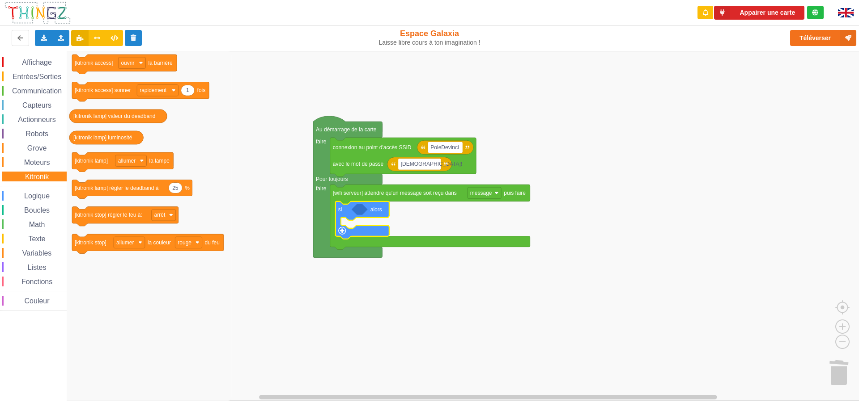
click at [36, 188] on div "Affichage Entrées/Sorties Communication Capteurs Actionneurs Robots Grove Moteu…" at bounding box center [33, 184] width 67 height 254
click at [36, 194] on span "Logique" at bounding box center [37, 196] width 28 height 8
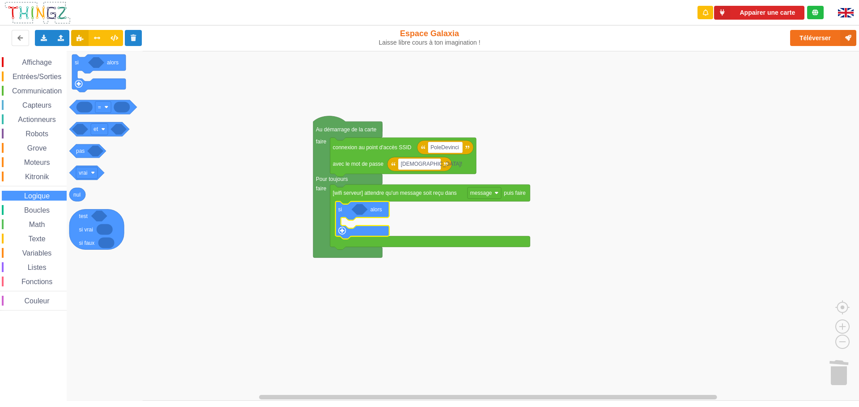
click at [36, 205] on div "Boucles" at bounding box center [34, 210] width 65 height 10
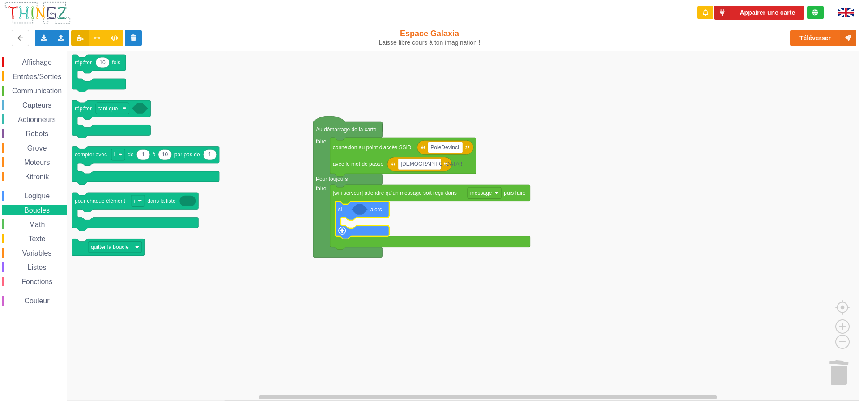
click at [36, 219] on div "Affichage Entrées/Sorties Communication Capteurs Actionneurs Robots Grove Moteu…" at bounding box center [33, 184] width 67 height 254
click at [36, 224] on span "Math" at bounding box center [37, 225] width 19 height 8
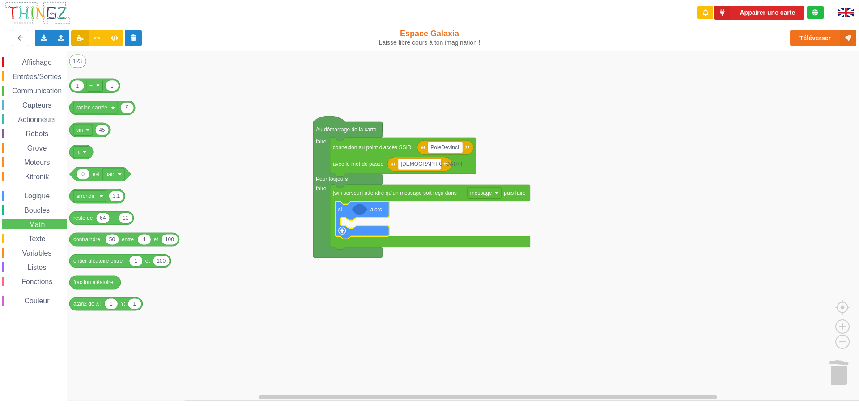
click at [36, 238] on span "Texte" at bounding box center [37, 239] width 20 height 8
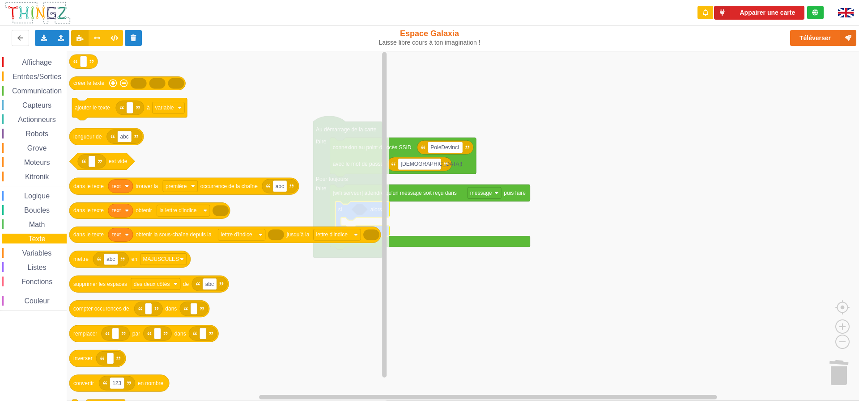
click at [38, 250] on span "Variables" at bounding box center [37, 254] width 32 height 8
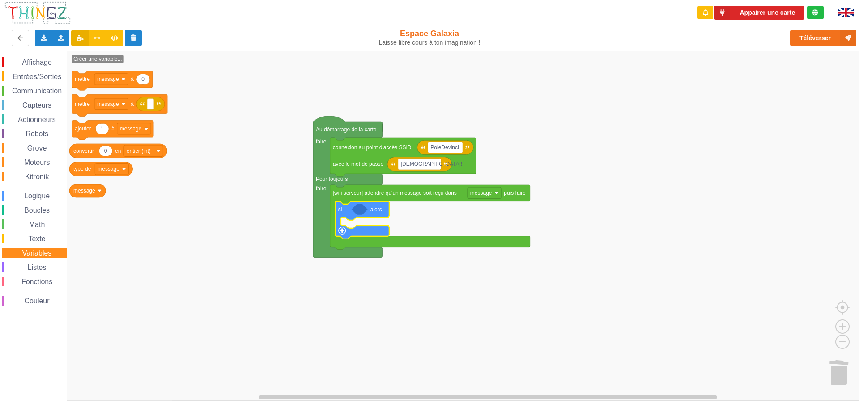
click at [38, 267] on span "Listes" at bounding box center [36, 268] width 21 height 8
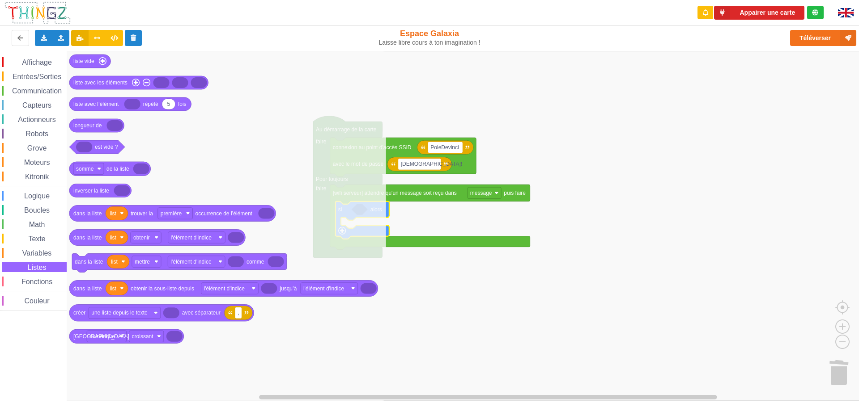
click at [38, 281] on span "Fonctions" at bounding box center [37, 282] width 34 height 8
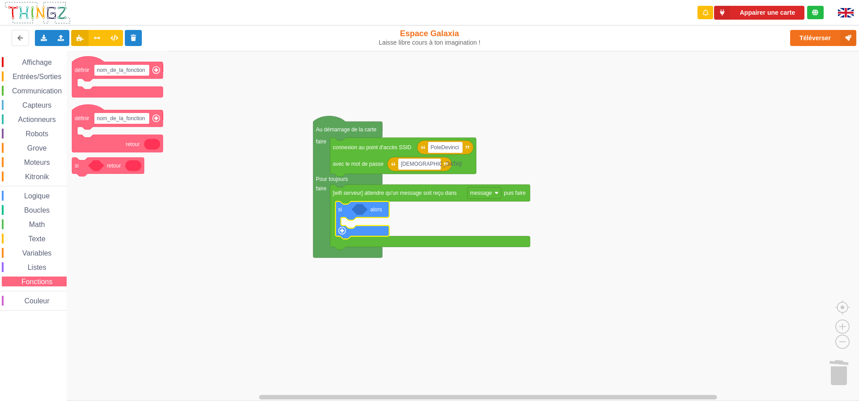
click at [35, 89] on span "Communication" at bounding box center [37, 91] width 52 height 8
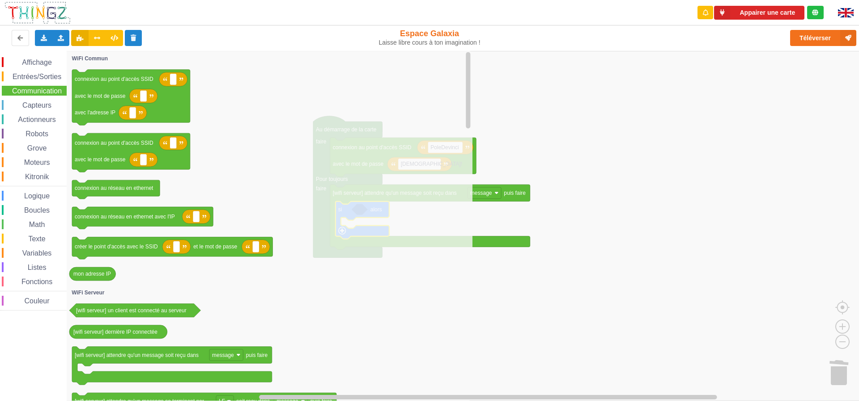
click at [35, 102] on span "Capteurs" at bounding box center [37, 106] width 32 height 8
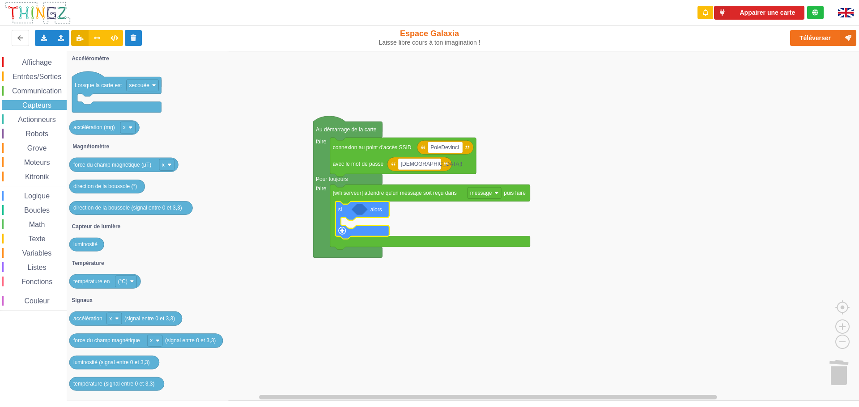
click at [35, 120] on span "Actionneurs" at bounding box center [37, 120] width 41 height 8
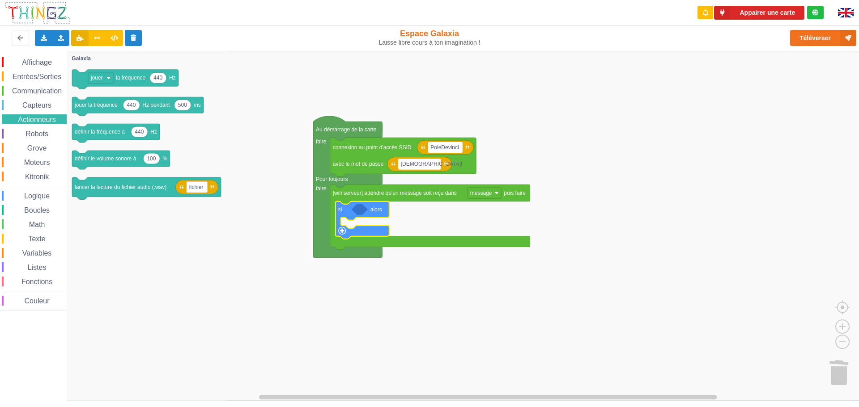
click at [36, 131] on span "Robots" at bounding box center [36, 134] width 25 height 8
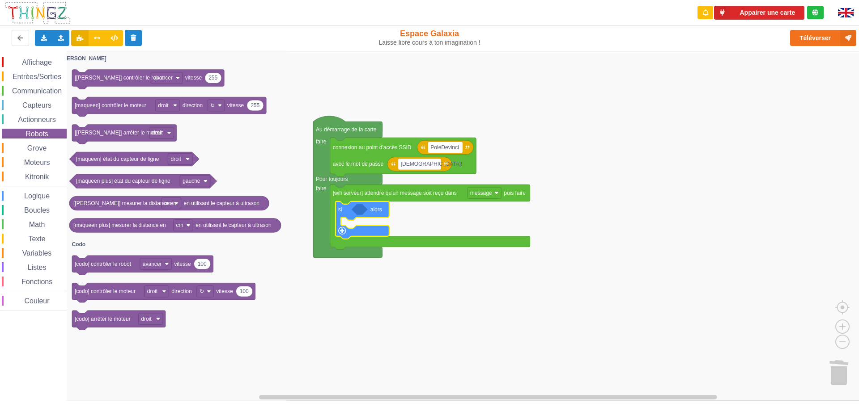
click at [38, 147] on span "Grove" at bounding box center [37, 148] width 22 height 8
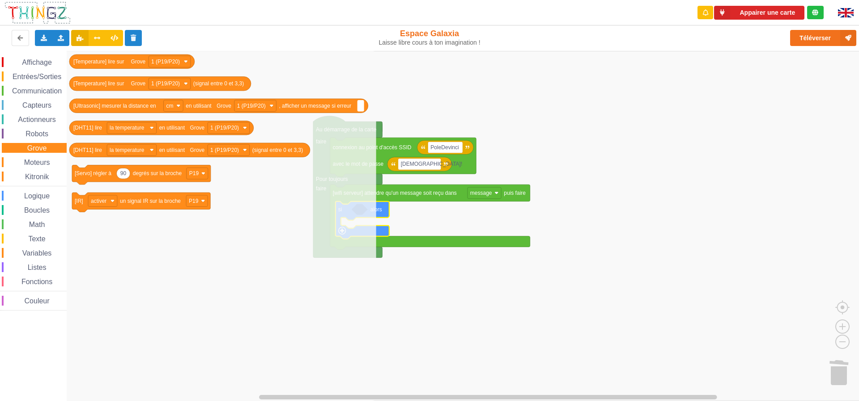
click at [37, 161] on span "Moteurs" at bounding box center [37, 163] width 29 height 8
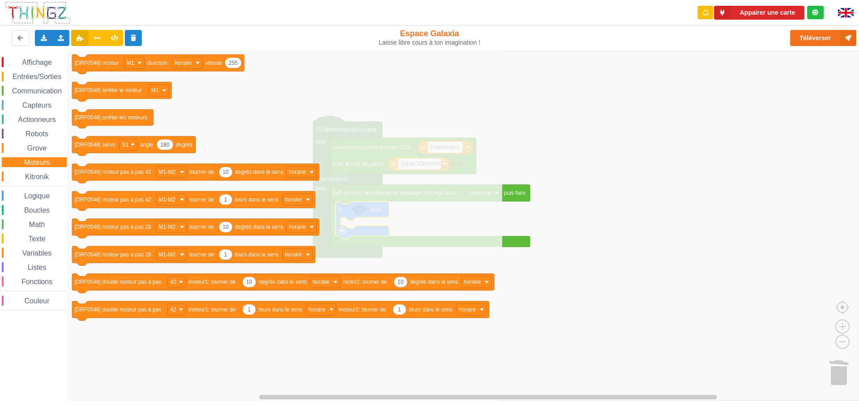
click at [37, 176] on span "Kitronik" at bounding box center [37, 177] width 26 height 8
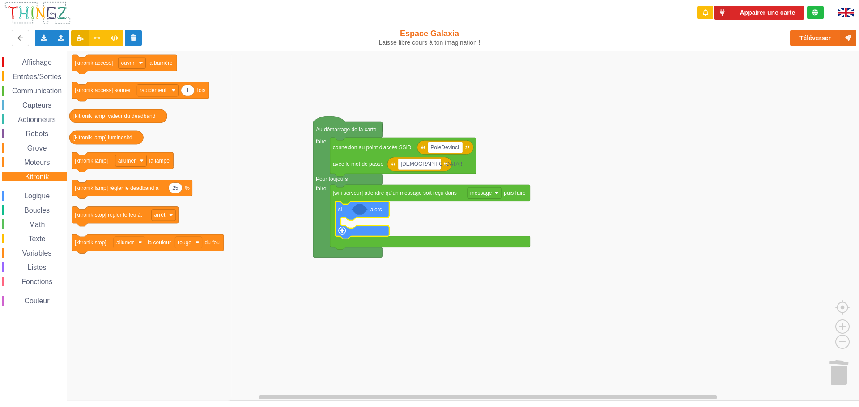
click at [38, 194] on span "Logique" at bounding box center [37, 196] width 28 height 8
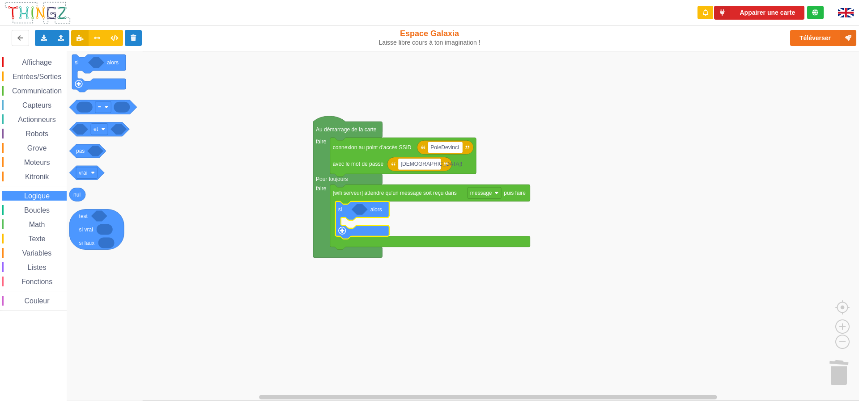
click at [36, 208] on span "Boucles" at bounding box center [37, 211] width 28 height 8
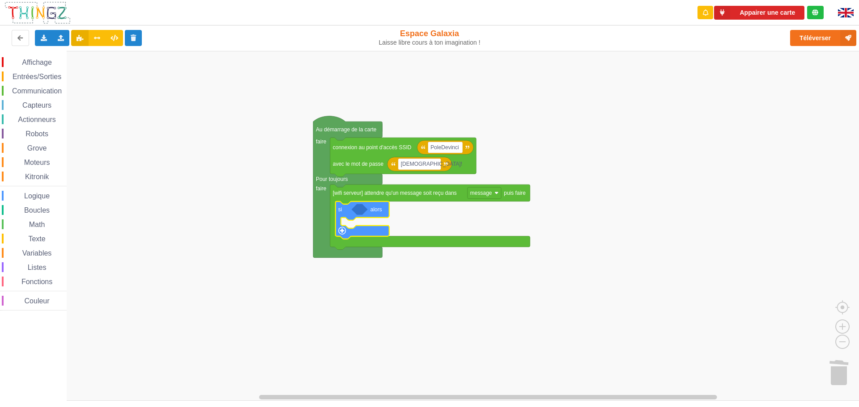
click at [236, 313] on rect "Espace de travail de Blocky" at bounding box center [432, 226] width 865 height 350
click at [37, 64] on span "Affichage" at bounding box center [37, 63] width 32 height 8
click at [178, 195] on div "Affichage Entrées/Sorties Communication Capteurs Actionneurs Robots Grove Moteu…" at bounding box center [432, 226] width 865 height 350
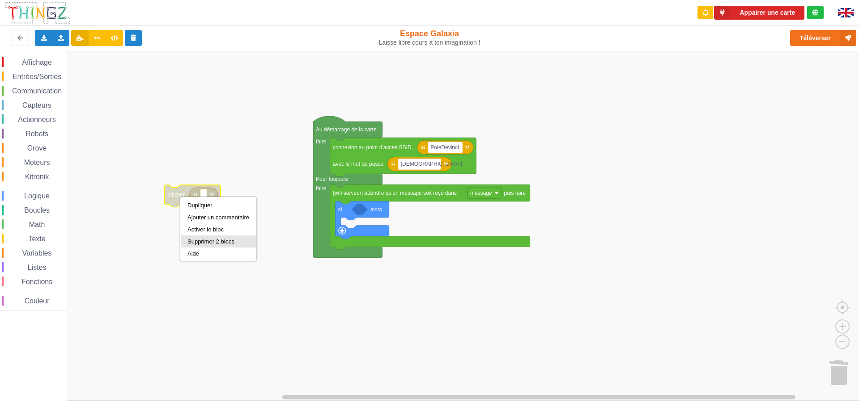
click at [204, 239] on div "Supprimer 2 blocs" at bounding box center [218, 241] width 62 height 7
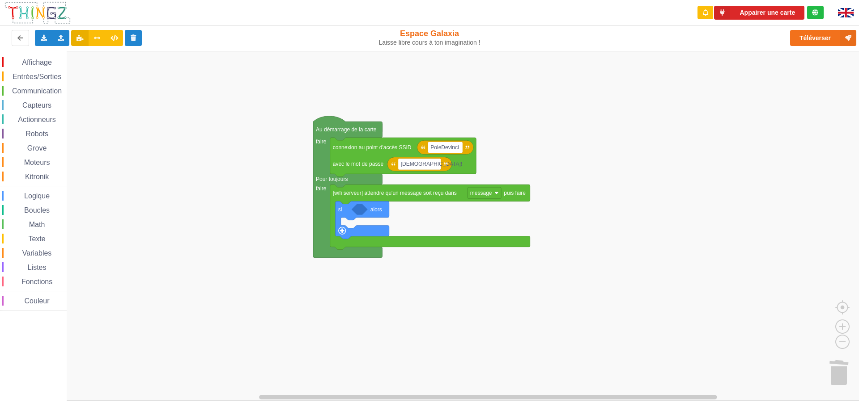
click at [40, 64] on span "Affichage" at bounding box center [37, 63] width 32 height 8
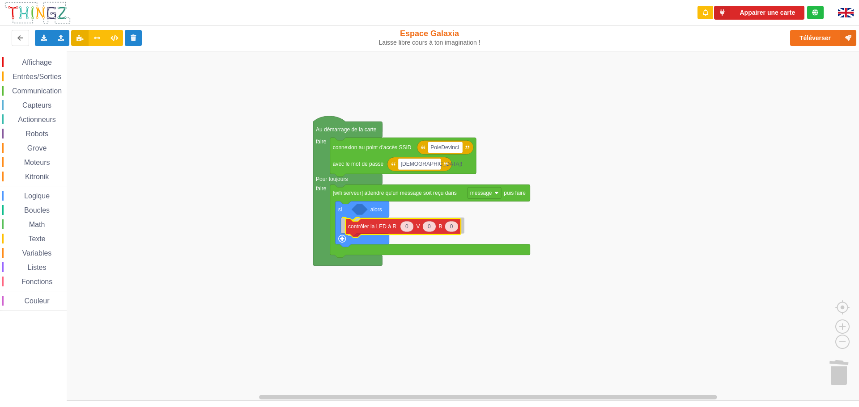
click at [375, 226] on div "Affichage Entrées/Sorties Communication Capteurs Actionneurs Robots Grove Moteu…" at bounding box center [432, 226] width 865 height 350
click at [42, 147] on span "Grove" at bounding box center [37, 148] width 22 height 8
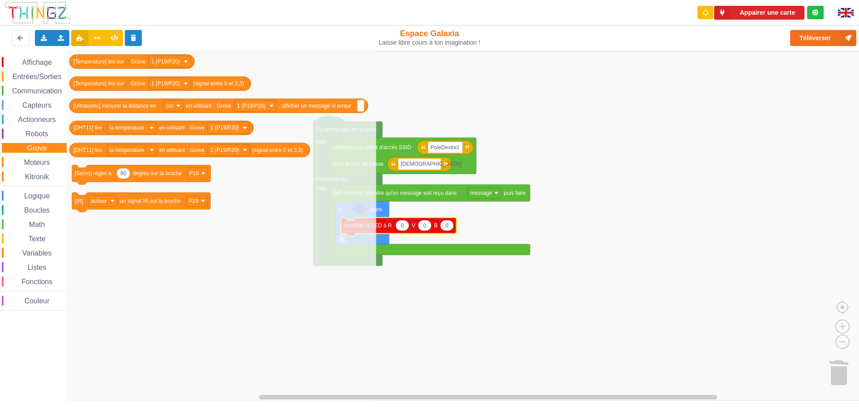
click at [38, 196] on span "Logique" at bounding box center [37, 196] width 28 height 8
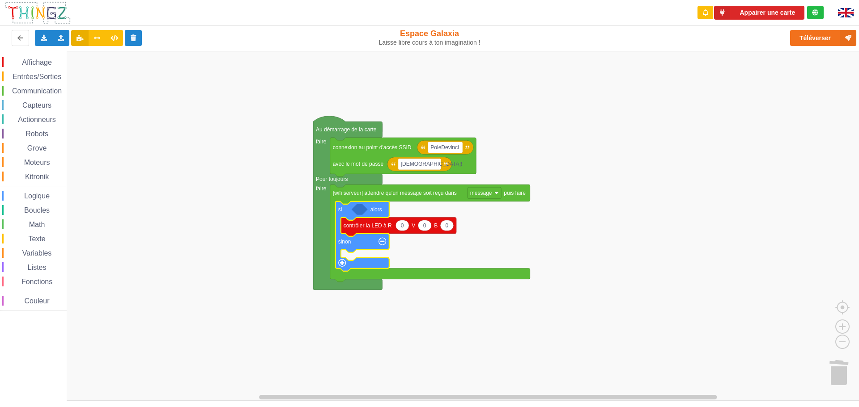
click at [47, 61] on span "Affichage" at bounding box center [37, 63] width 32 height 8
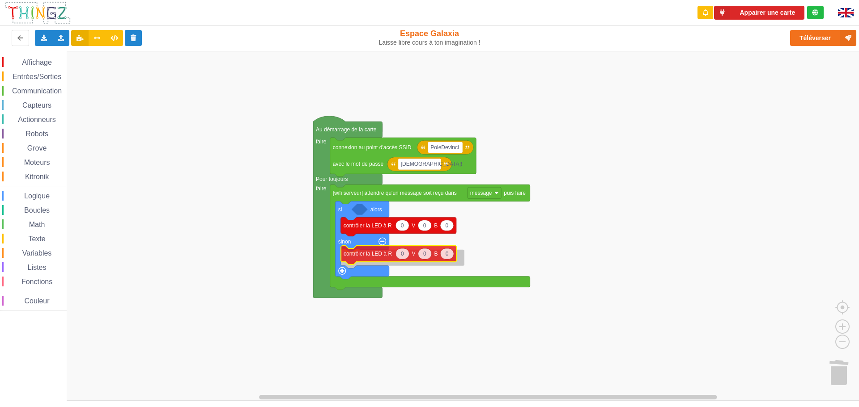
click at [380, 260] on div "Affichage Entrées/Sorties Communication Capteurs Actionneurs Robots Grove Moteu…" at bounding box center [432, 226] width 865 height 350
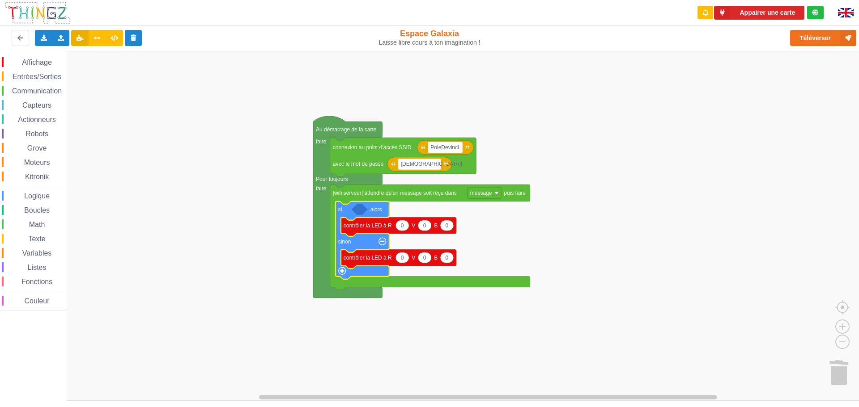
click at [358, 212] on icon "Espace de travail de Blocky" at bounding box center [360, 209] width 16 height 11
click at [25, 107] on span "Capteurs" at bounding box center [37, 106] width 32 height 8
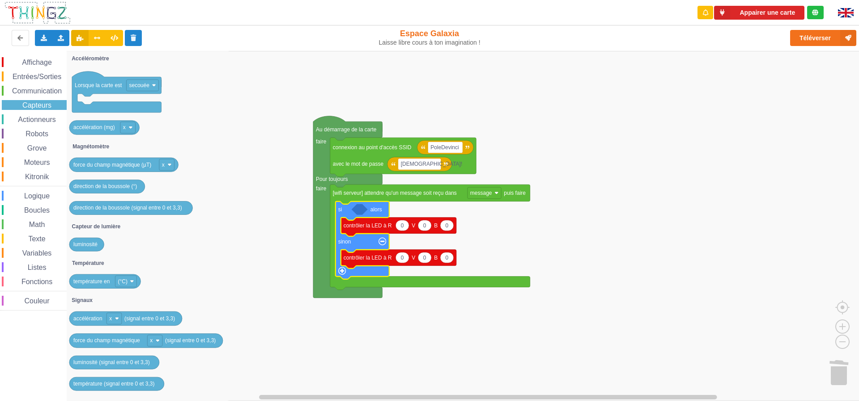
click at [30, 117] on span "Actionneurs" at bounding box center [37, 120] width 41 height 8
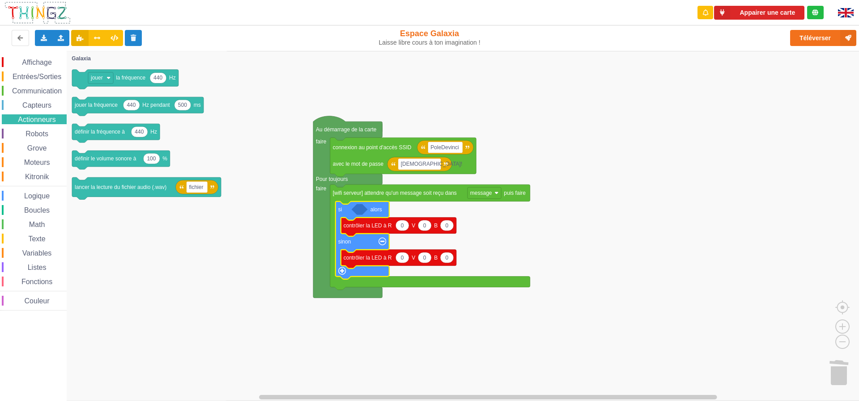
click at [32, 132] on span "Robots" at bounding box center [36, 134] width 25 height 8
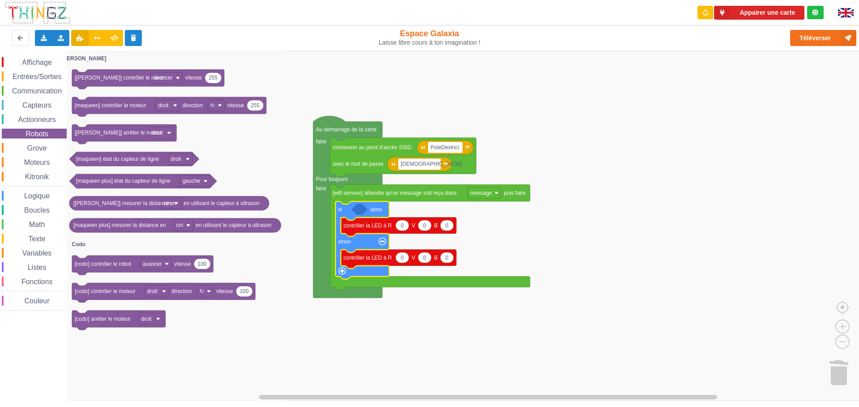
click at [35, 147] on span "Grove" at bounding box center [37, 148] width 22 height 8
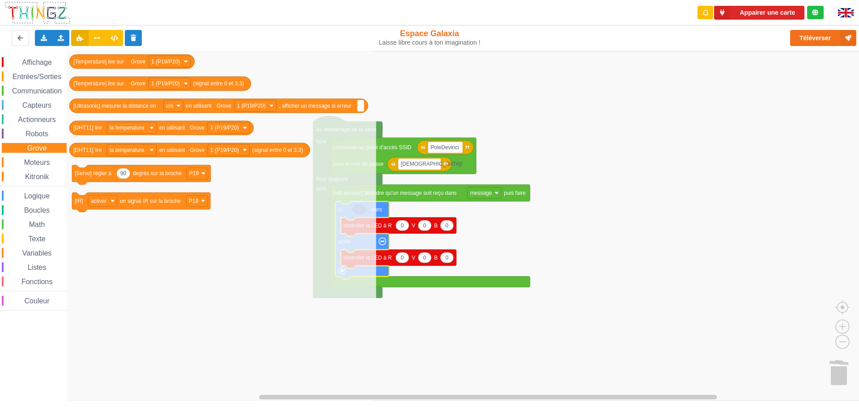
click at [41, 195] on span "Logique" at bounding box center [37, 196] width 28 height 8
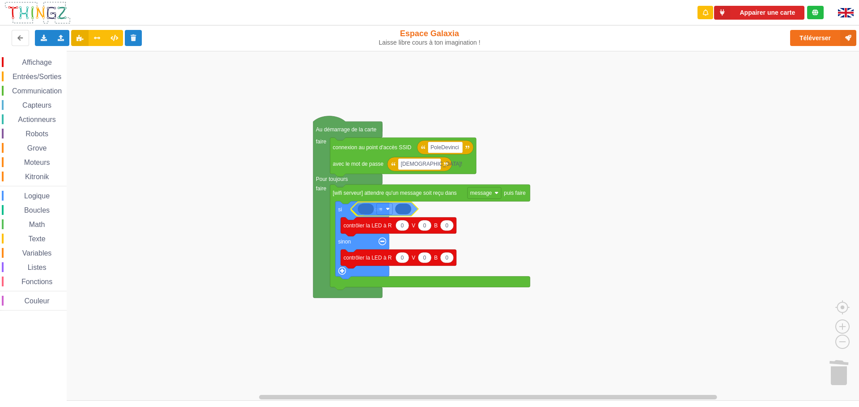
click at [371, 210] on div "Affichage Entrées/Sorties Communication Capteurs Actionneurs Robots Grove Moteu…" at bounding box center [432, 226] width 865 height 350
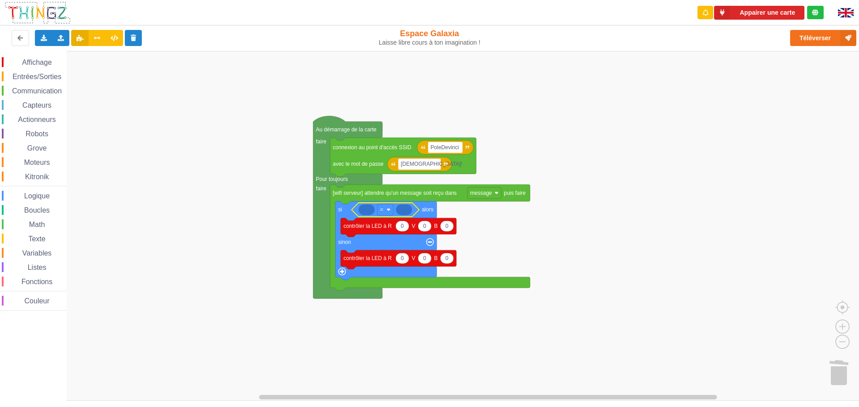
click at [42, 64] on span "Affichage" at bounding box center [37, 63] width 32 height 8
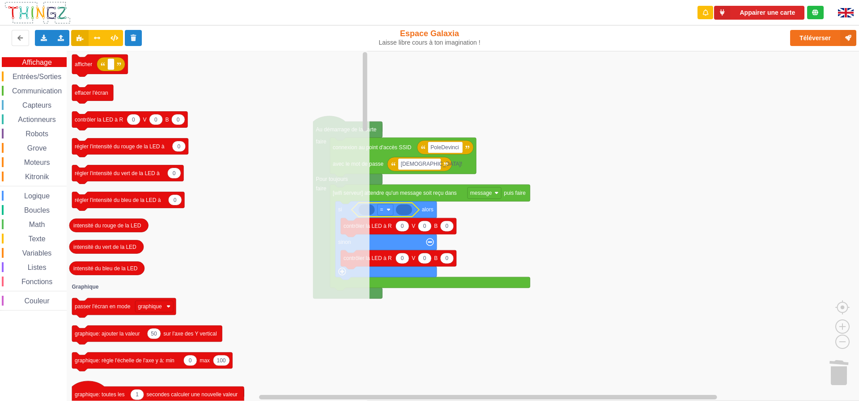
click at [41, 72] on div "Entrées/Sorties" at bounding box center [34, 77] width 65 height 10
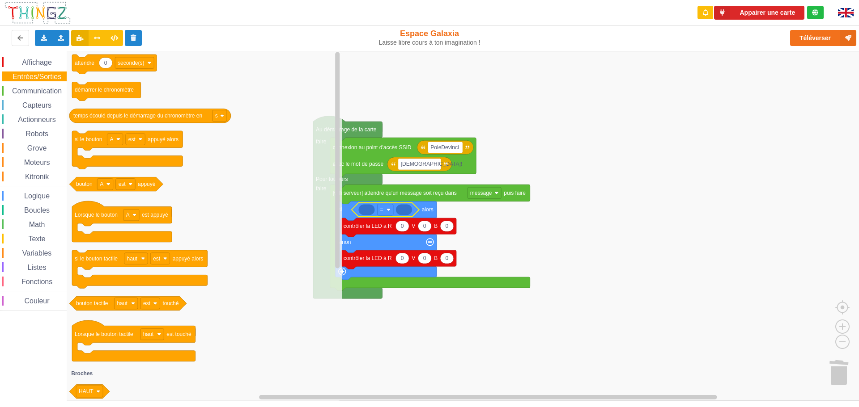
click at [40, 80] on span "Entrées/Sorties" at bounding box center [36, 77] width 51 height 8
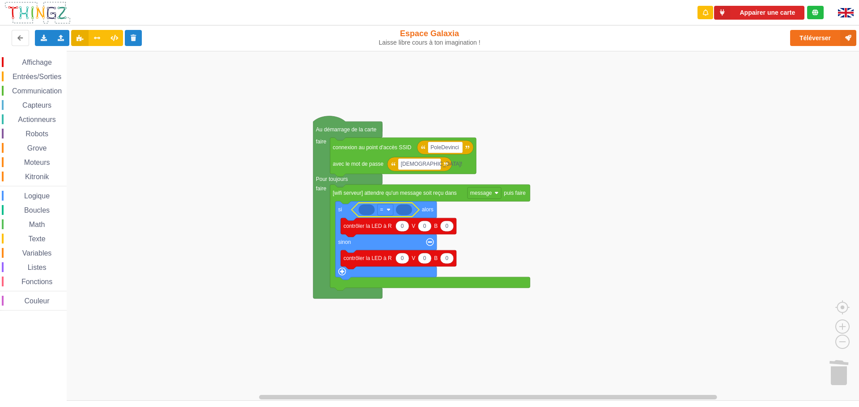
click at [40, 89] on span "Communication" at bounding box center [37, 91] width 52 height 8
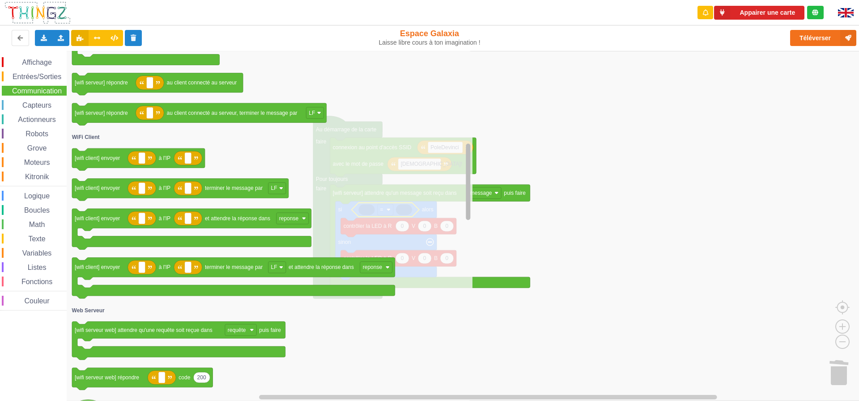
click at [481, 183] on div "Affichage Entrées/Sorties Communication Capteurs Actionneurs Robots Grove Moteu…" at bounding box center [432, 226] width 865 height 350
click at [42, 252] on span "Variables" at bounding box center [37, 254] width 32 height 8
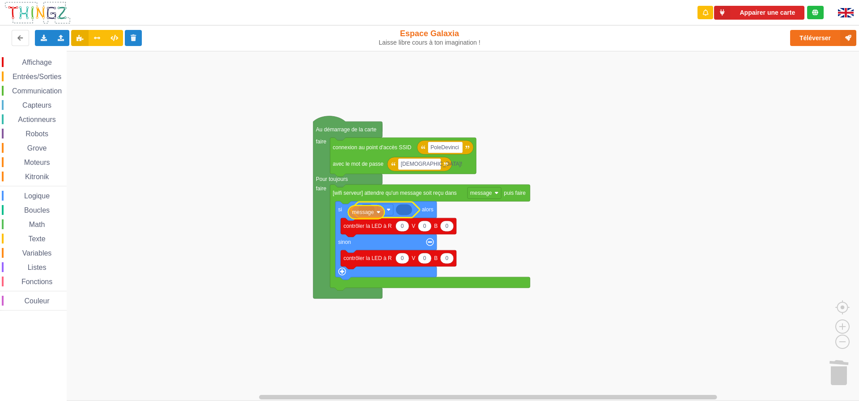
click at [365, 209] on div "Affichage Entrées/Sorties Communication Capteurs Actionneurs Robots Grove Moteu…" at bounding box center [432, 226] width 865 height 350
click at [37, 248] on div "Variables" at bounding box center [34, 253] width 65 height 10
click at [371, 212] on div "Affichage Entrées/Sorties Communication Capteurs Actionneurs Robots Grove Moteu…" at bounding box center [432, 226] width 865 height 350
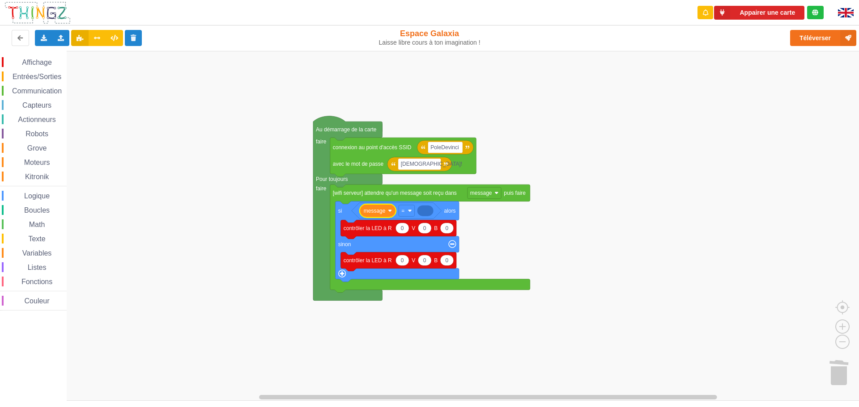
click at [31, 144] on div "Grove" at bounding box center [34, 148] width 65 height 10
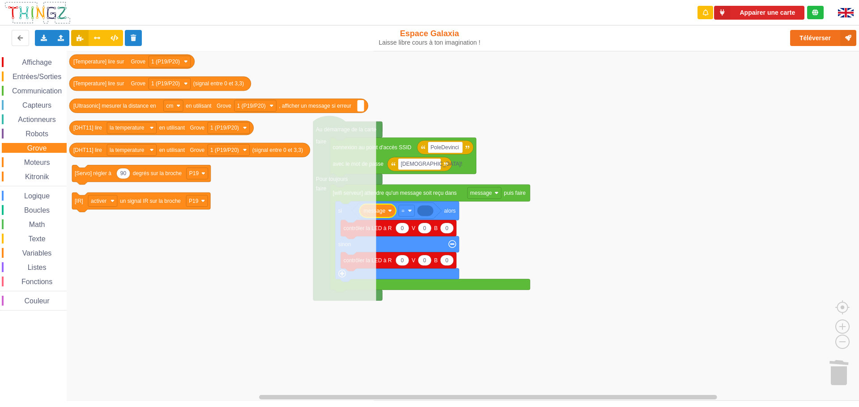
click at [33, 132] on span "Robots" at bounding box center [36, 134] width 25 height 8
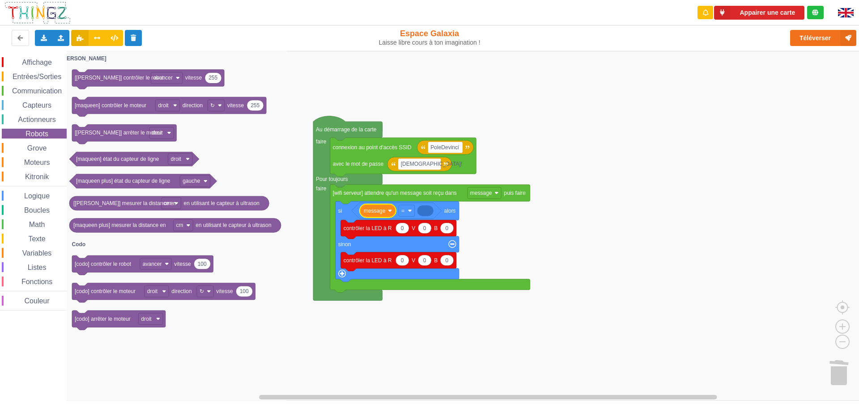
click at [33, 123] on span "Actionneurs" at bounding box center [37, 120] width 41 height 8
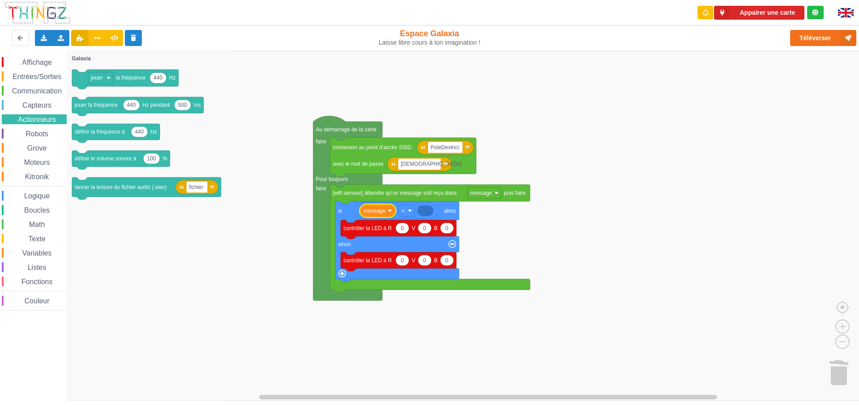
click at [33, 106] on span "Capteurs" at bounding box center [37, 106] width 32 height 8
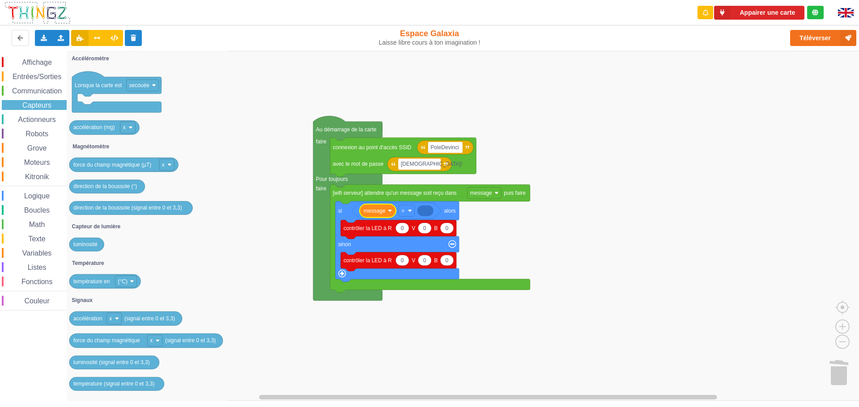
click at [35, 94] on span "Communication" at bounding box center [37, 91] width 52 height 8
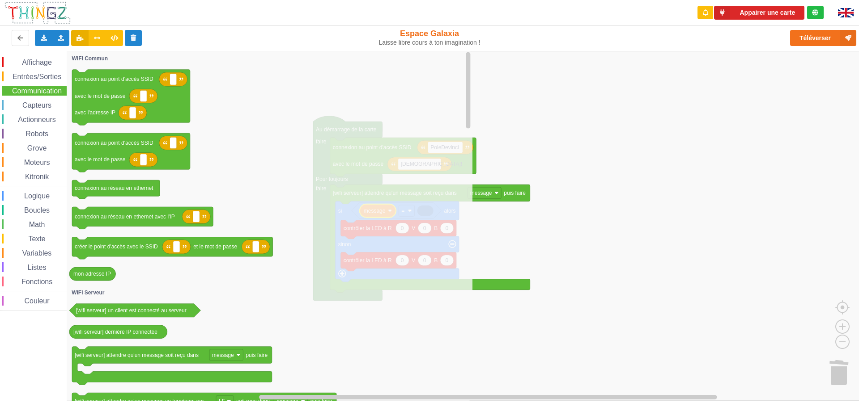
click at [43, 72] on div "Entrées/Sorties" at bounding box center [34, 77] width 65 height 10
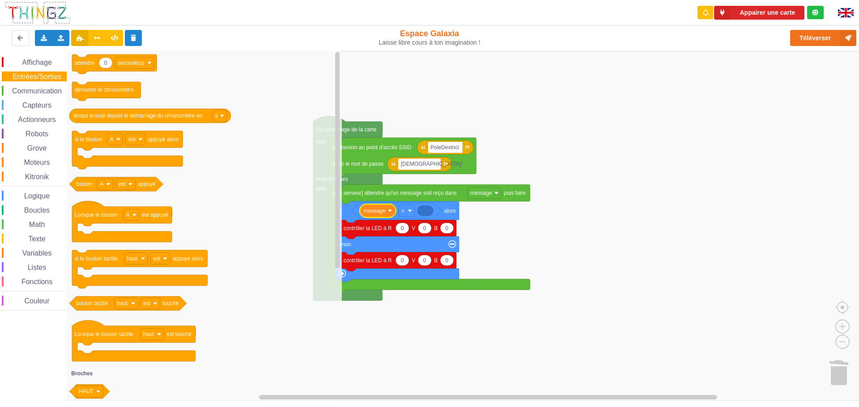
click at [29, 208] on span "Boucles" at bounding box center [37, 211] width 28 height 8
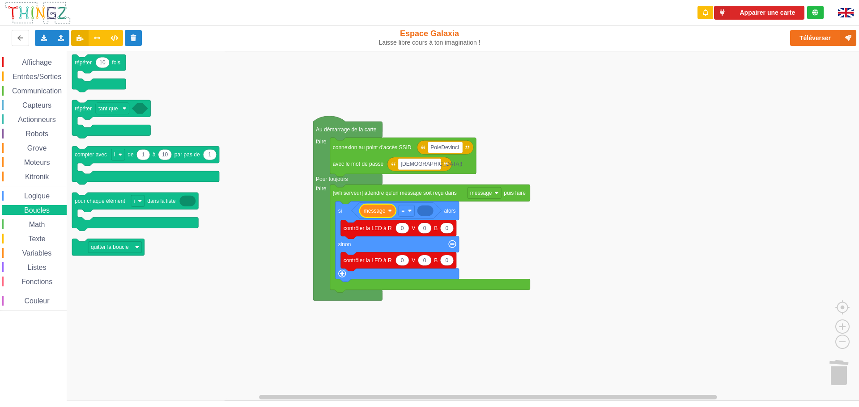
click at [31, 223] on span "Math" at bounding box center [37, 225] width 19 height 8
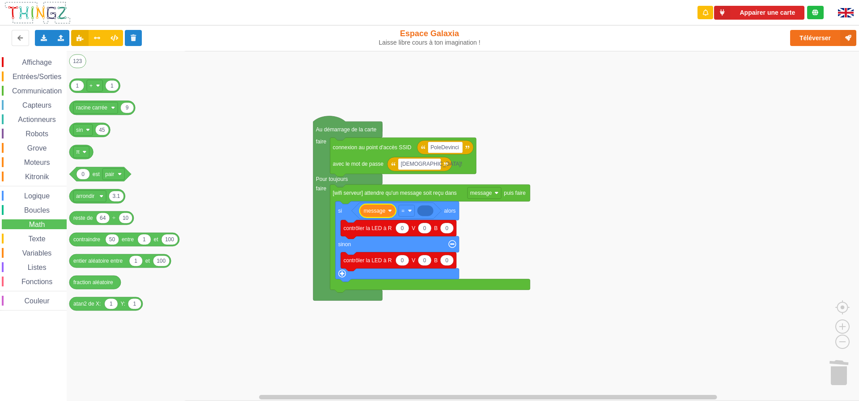
click at [37, 237] on span "Texte" at bounding box center [37, 239] width 20 height 8
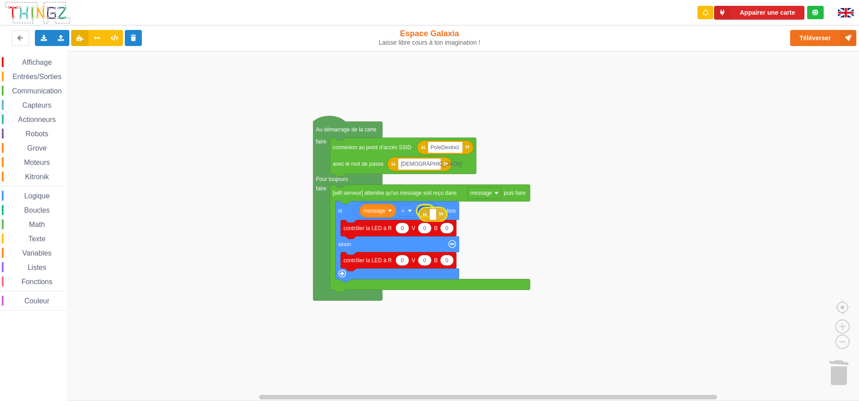
click at [429, 215] on div "Affichage Entrées/Sorties Communication Capteurs Actionneurs Robots Grove Moteu…" at bounding box center [432, 226] width 865 height 350
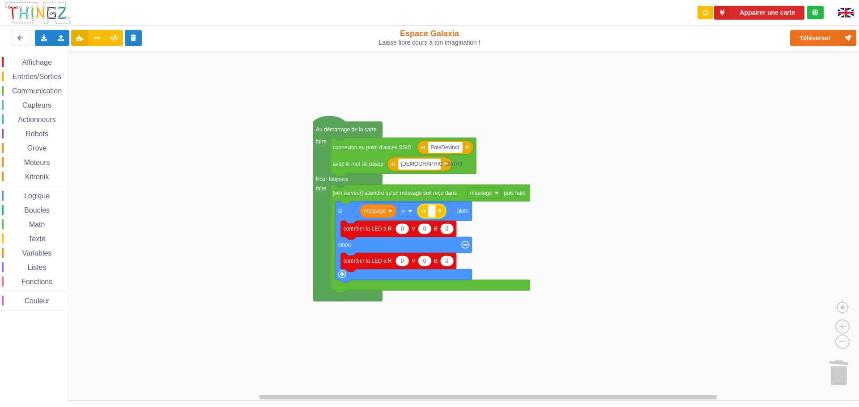
click at [431, 209] on text "Espace de travail de Blocky" at bounding box center [431, 211] width 1 height 6
type input "on"
click at [403, 230] on input "0" at bounding box center [402, 229] width 14 height 11
type input "255"
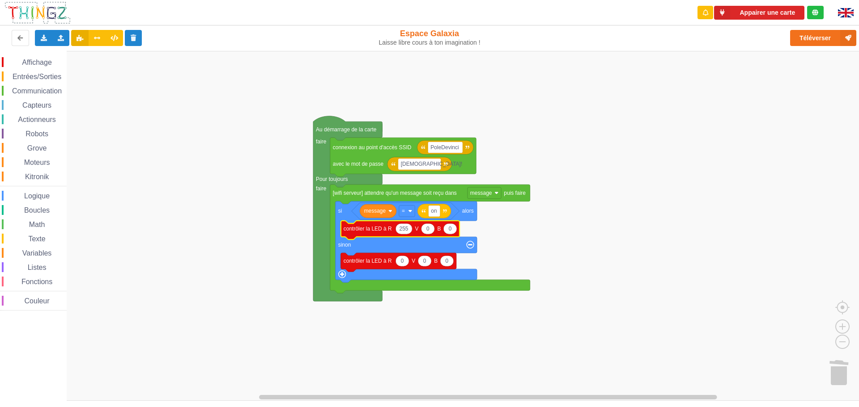
click at [45, 61] on span "Affichage" at bounding box center [37, 63] width 32 height 8
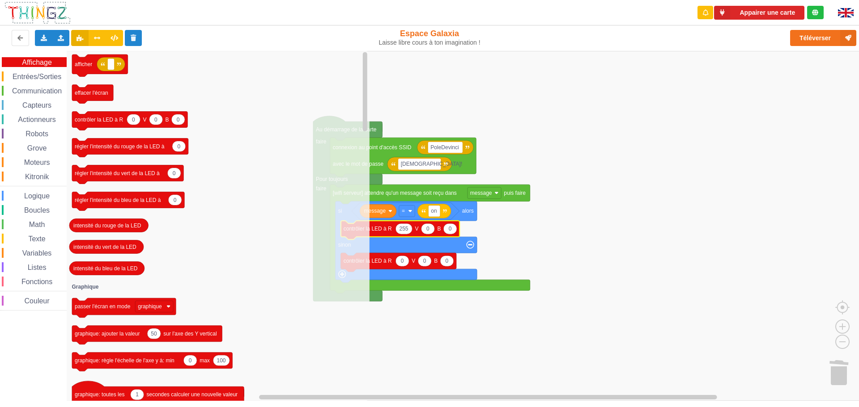
click at [31, 196] on span "Logique" at bounding box center [37, 196] width 28 height 8
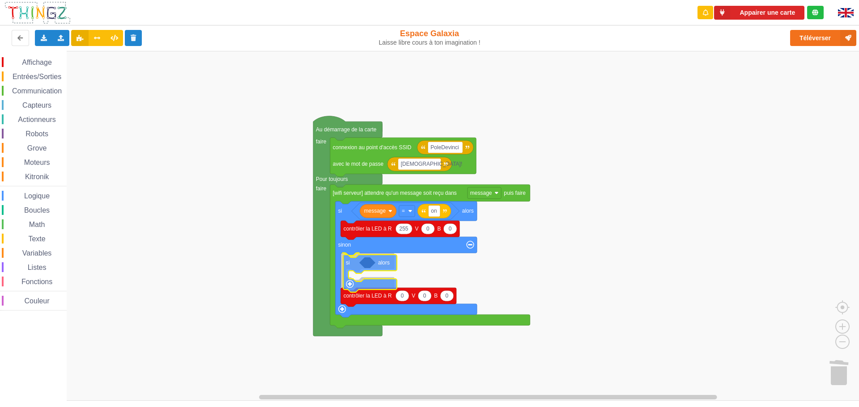
click at [360, 267] on div "Affichage Entrées/Sorties Communication Capteurs Actionneurs Robots Grove Moteu…" at bounding box center [432, 226] width 865 height 350
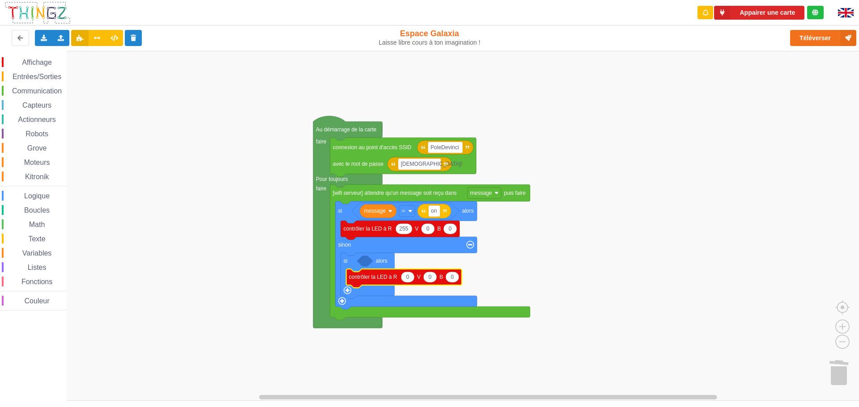
click at [39, 199] on span "Logique" at bounding box center [37, 196] width 28 height 8
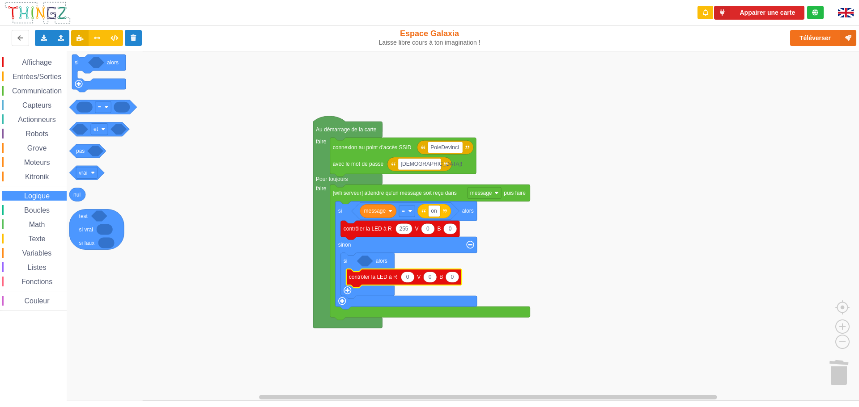
click at [43, 75] on span "Entrées/Sorties" at bounding box center [36, 77] width 51 height 8
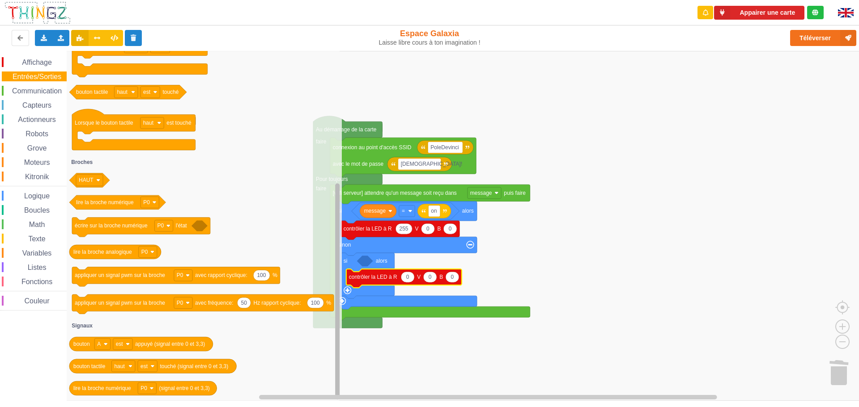
click at [327, 332] on div "Affichage Entrées/Sorties Communication Capteurs Actionneurs Robots Grove Moteu…" at bounding box center [432, 226] width 865 height 350
click at [42, 285] on span "Fonctions" at bounding box center [37, 282] width 34 height 8
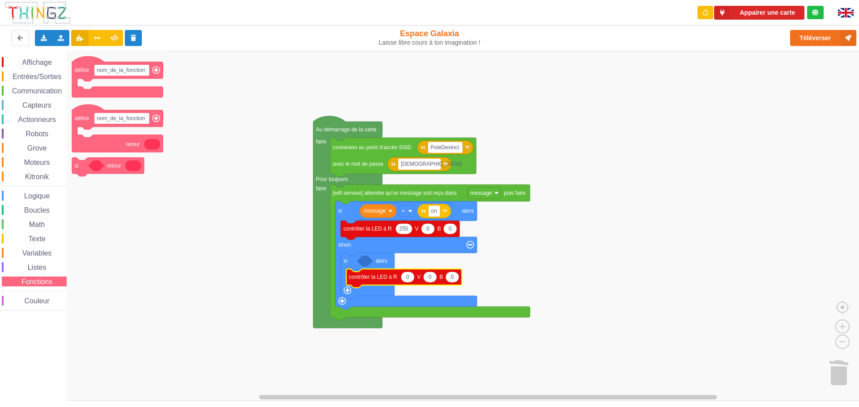
click at [43, 269] on span "Listes" at bounding box center [36, 268] width 21 height 8
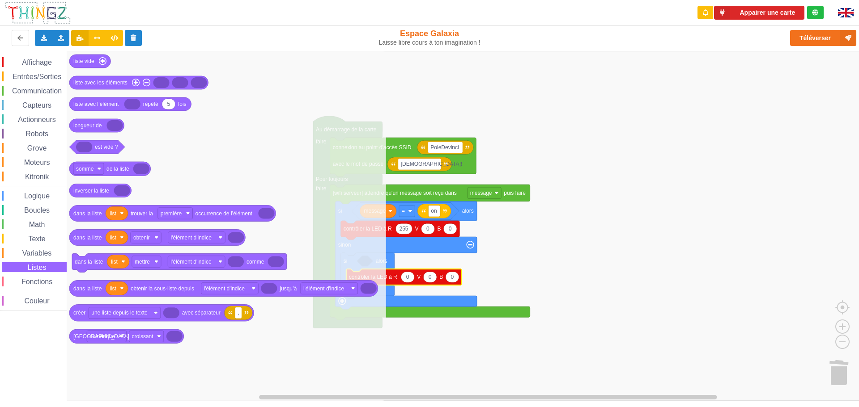
click at [45, 254] on span "Variables" at bounding box center [37, 254] width 32 height 8
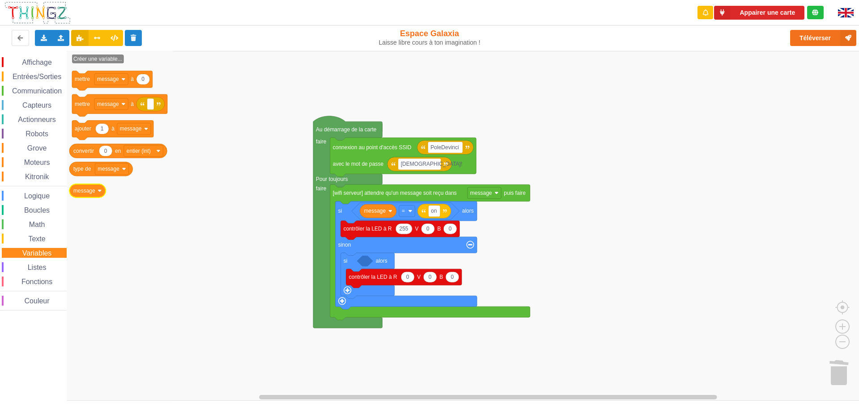
click at [81, 194] on text "message" at bounding box center [84, 191] width 22 height 6
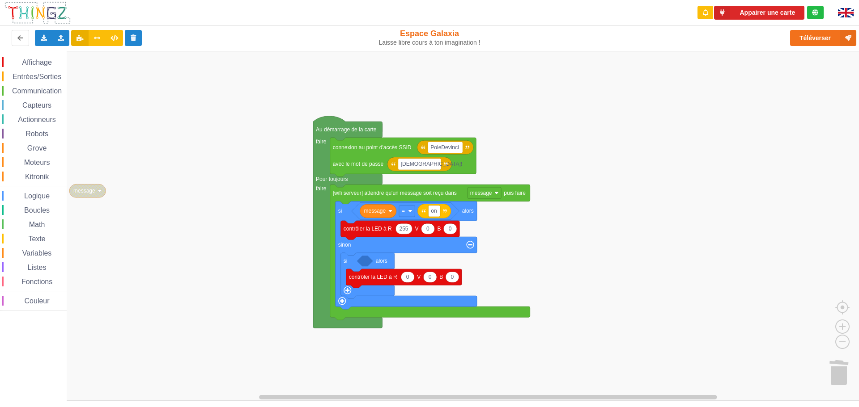
click at [41, 78] on span "Entrées/Sorties" at bounding box center [36, 77] width 51 height 8
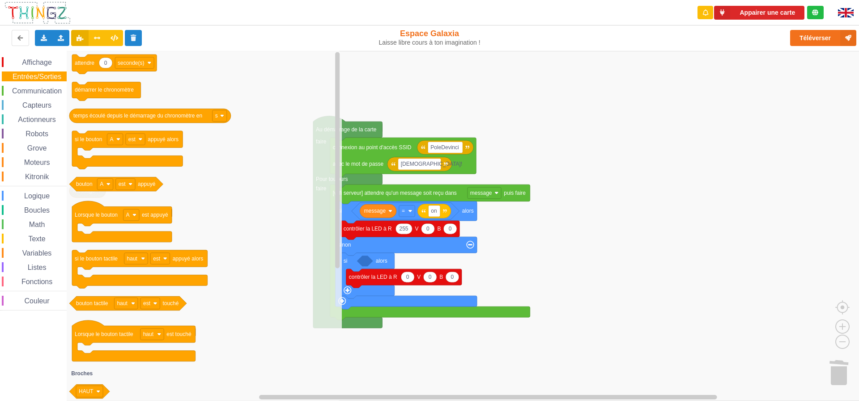
click at [43, 89] on span "Communication" at bounding box center [37, 91] width 52 height 8
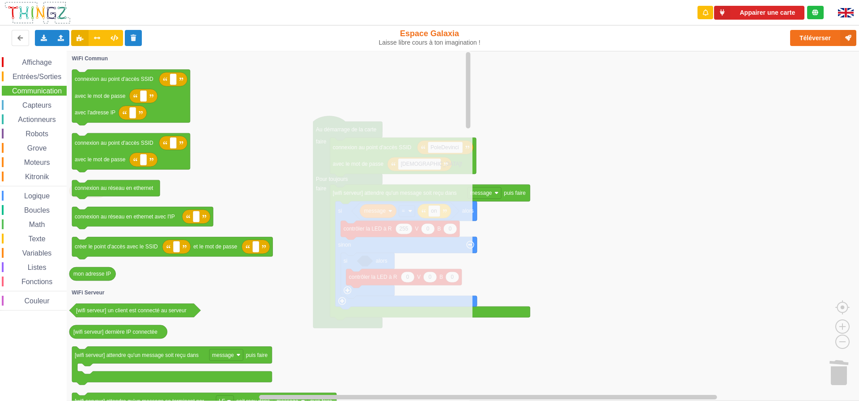
click at [42, 101] on div "Capteurs" at bounding box center [34, 105] width 65 height 10
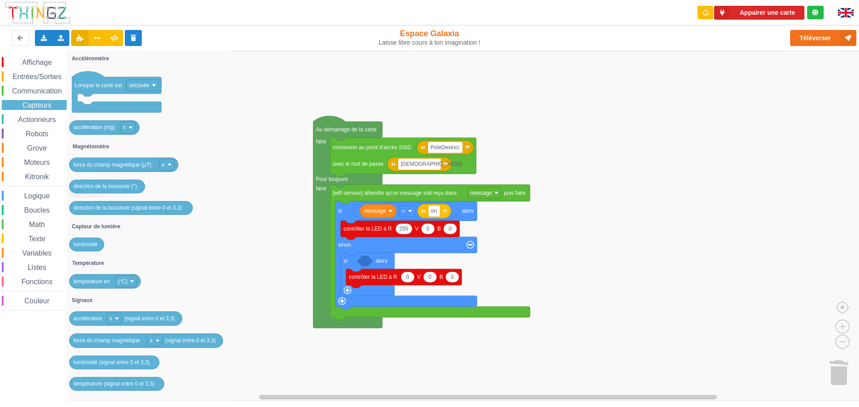
click at [40, 117] on span "Actionneurs" at bounding box center [37, 120] width 41 height 8
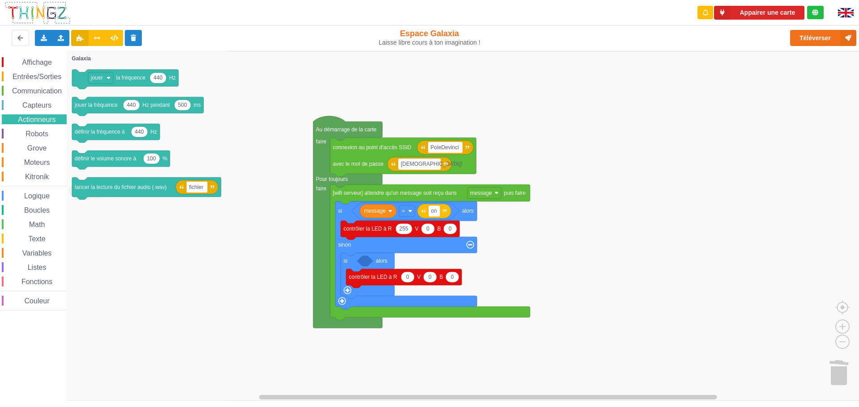
click at [40, 131] on span "Robots" at bounding box center [36, 134] width 25 height 8
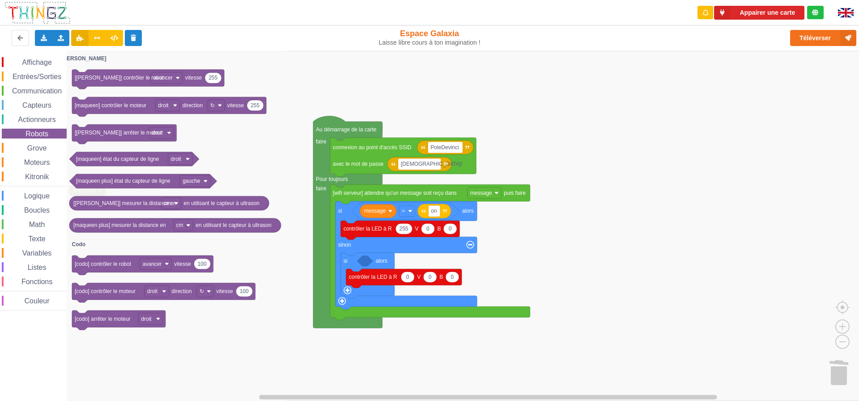
click at [37, 144] on span "Grove" at bounding box center [37, 148] width 22 height 8
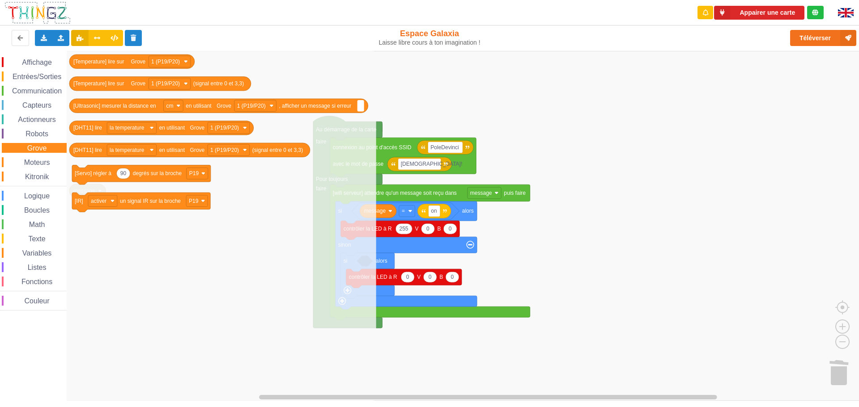
click at [38, 158] on div "Moteurs" at bounding box center [34, 162] width 65 height 10
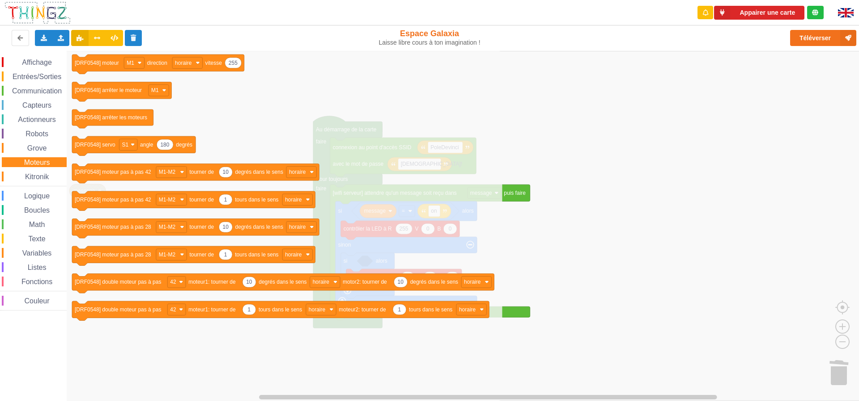
click at [38, 173] on div "Kitronik" at bounding box center [34, 177] width 65 height 10
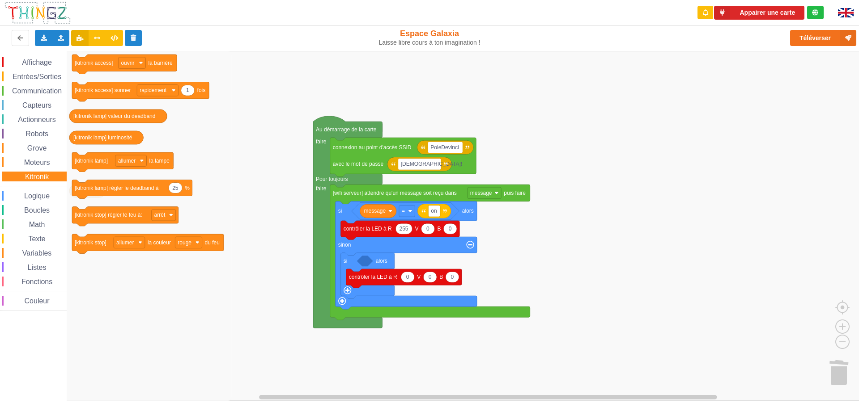
click at [37, 191] on div "Logique" at bounding box center [34, 196] width 65 height 10
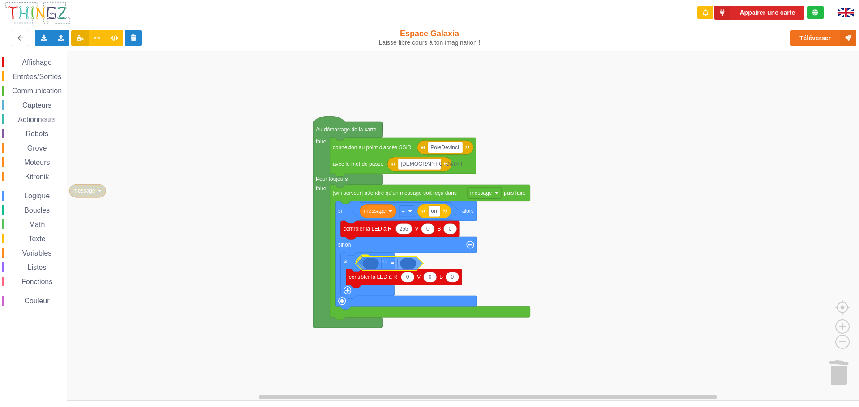
click at [388, 266] on div "Affichage Entrées/Sorties Communication Capteurs Actionneurs Robots Grove Moteu…" at bounding box center [432, 226] width 865 height 350
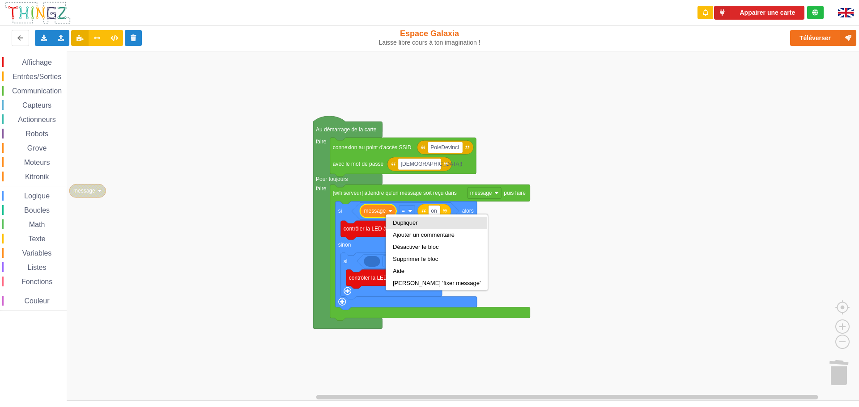
click at [399, 224] on div "Dupliquer" at bounding box center [437, 223] width 88 height 7
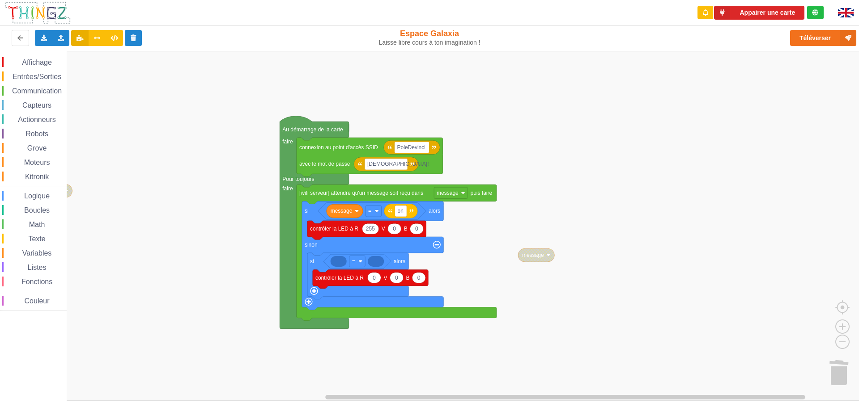
click at [551, 255] on div "Affichage Entrées/Sorties Communication Capteurs Actionneurs Robots Grove Moteu…" at bounding box center [432, 226] width 865 height 350
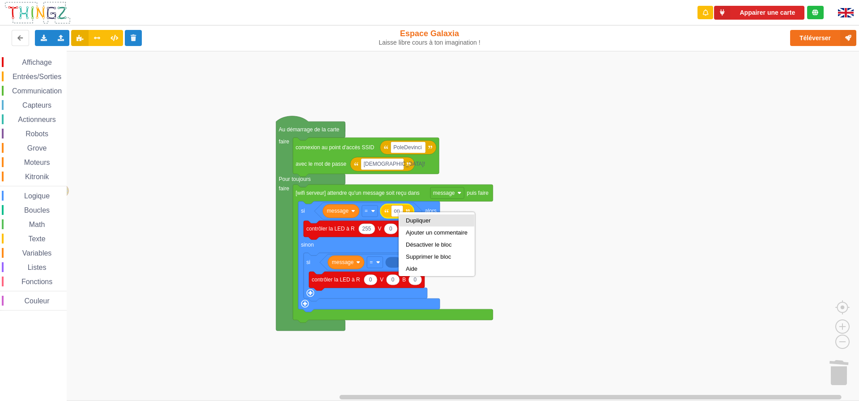
click at [407, 216] on div "Dupliquer" at bounding box center [436, 221] width 75 height 12
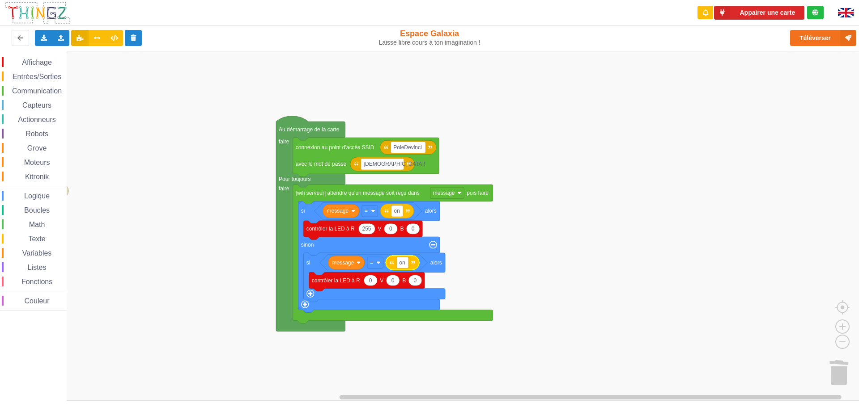
click at [547, 252] on rect "Espace de travail de Blocky" at bounding box center [432, 226] width 865 height 350
click at [412, 280] on input "0" at bounding box center [415, 280] width 14 height 11
type input "250"
click at [514, 274] on rect "Espace de travail de Blocky" at bounding box center [432, 226] width 865 height 350
